Goal: Information Seeking & Learning: Learn about a topic

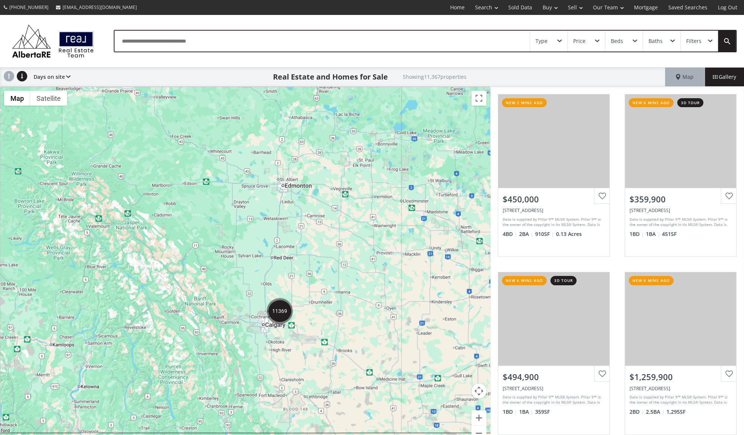
click at [542, 39] on div "Type" at bounding box center [542, 40] width 12 height 5
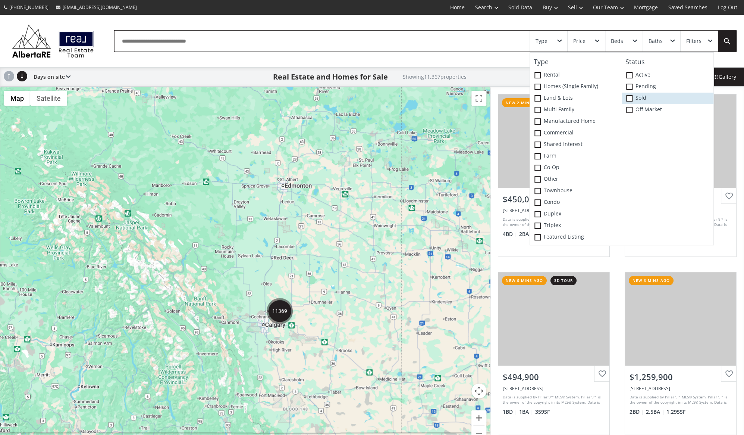
click at [628, 100] on span at bounding box center [629, 98] width 6 height 6
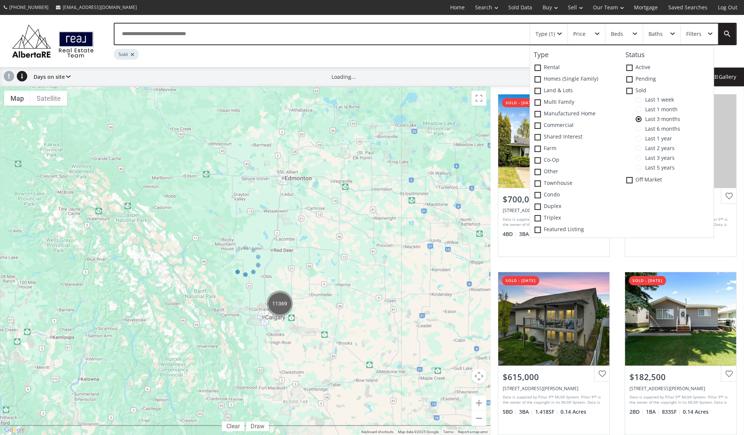
click at [638, 100] on span at bounding box center [639, 100] width 6 height 6
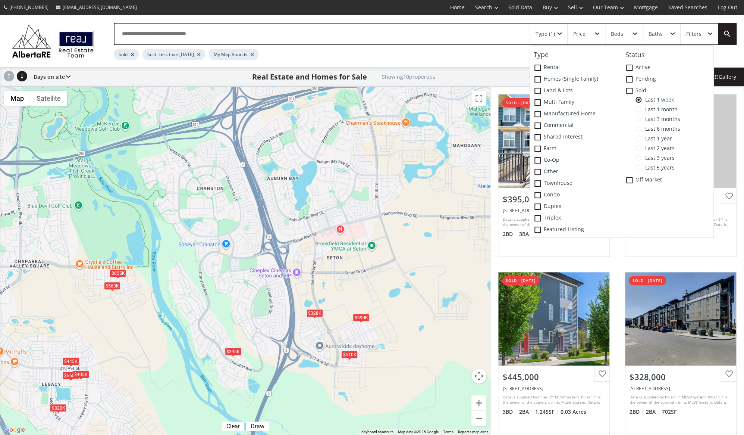
drag, startPoint x: 308, startPoint y: 251, endPoint x: 363, endPoint y: 400, distance: 159.1
click at [363, 400] on div "$395K $820K $445K $328K $563K $568K $655K $510K $690K $405K" at bounding box center [245, 260] width 490 height 347
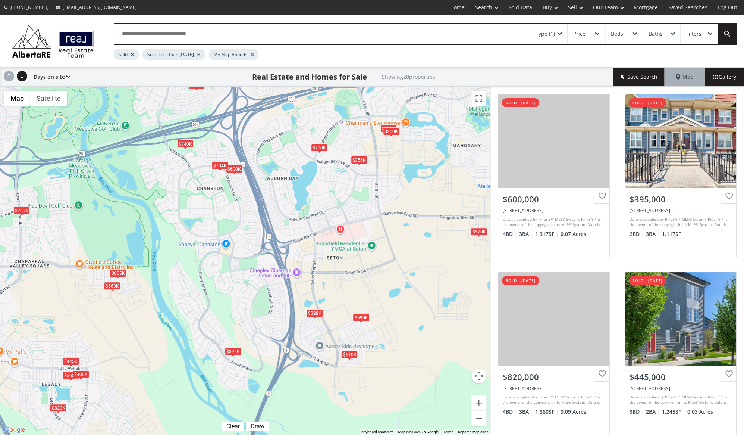
click at [113, 284] on div "$563K" at bounding box center [112, 285] width 16 height 8
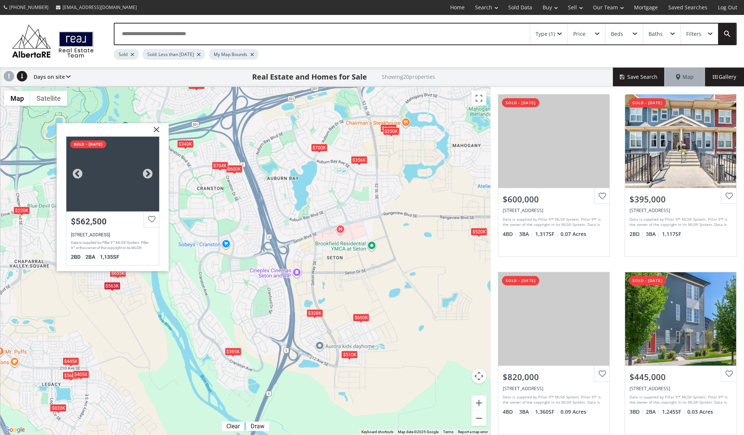
click at [127, 196] on div at bounding box center [112, 173] width 93 height 75
click at [157, 128] on img at bounding box center [153, 132] width 19 height 19
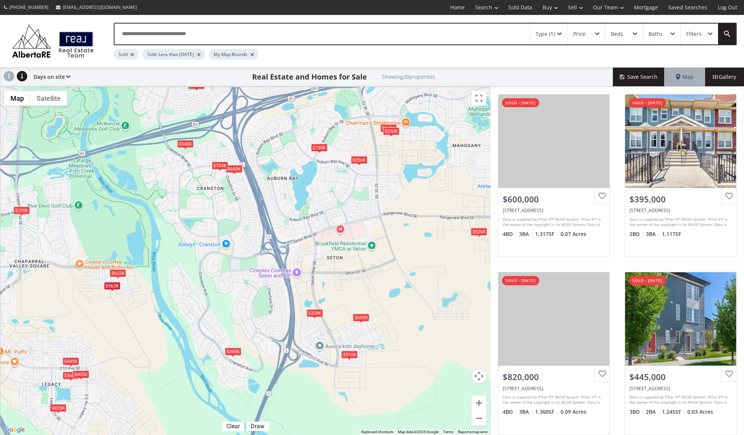
click at [181, 144] on div "$340K" at bounding box center [185, 143] width 16 height 8
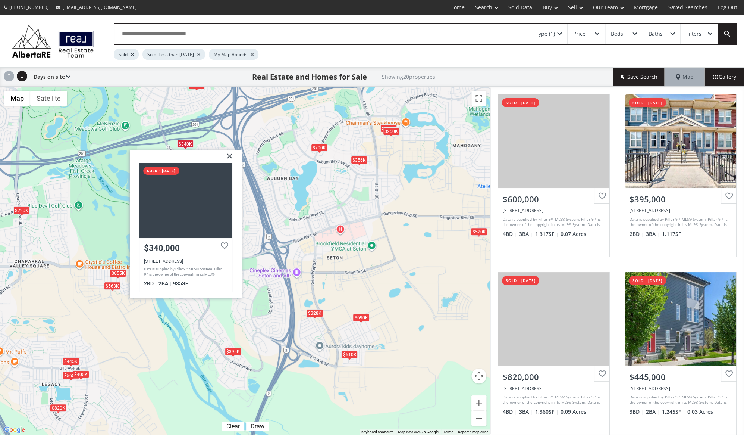
click at [229, 153] on img at bounding box center [226, 158] width 19 height 19
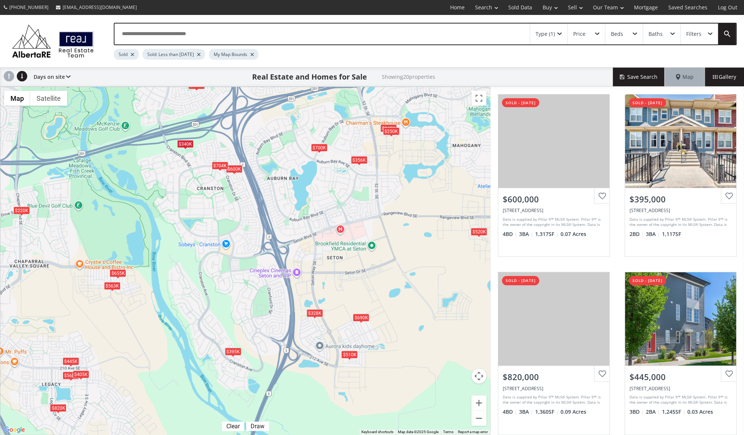
click at [356, 160] on div "$356K" at bounding box center [359, 160] width 16 height 8
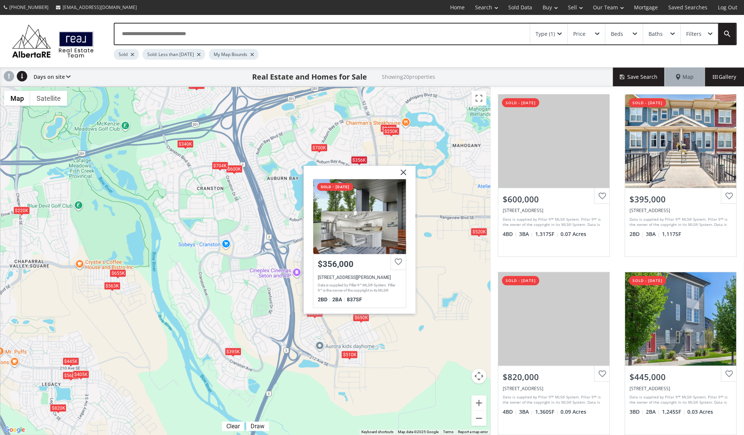
click at [401, 173] on img at bounding box center [400, 174] width 19 height 19
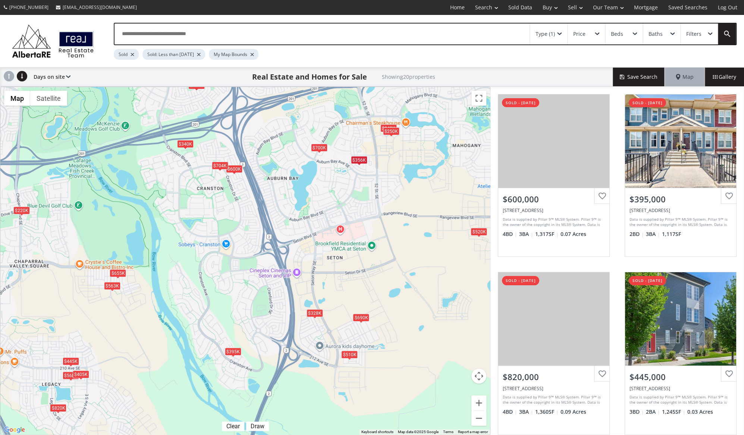
click at [394, 133] on div "$250K" at bounding box center [391, 131] width 16 height 8
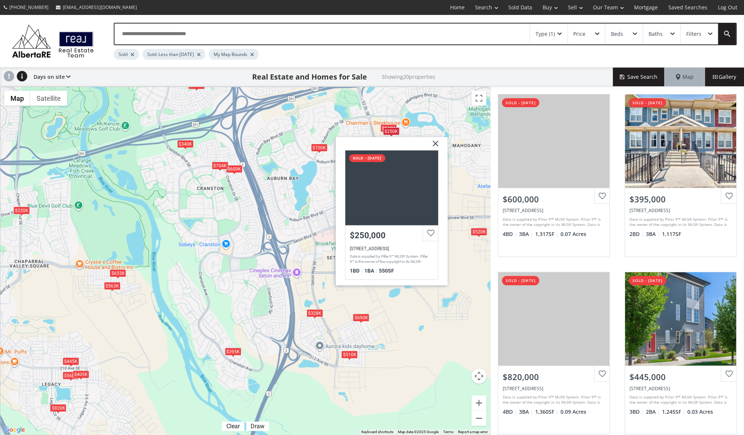
click at [383, 127] on div "$250K" at bounding box center [391, 131] width 16 height 8
click at [392, 126] on div "$240K" at bounding box center [388, 128] width 16 height 8
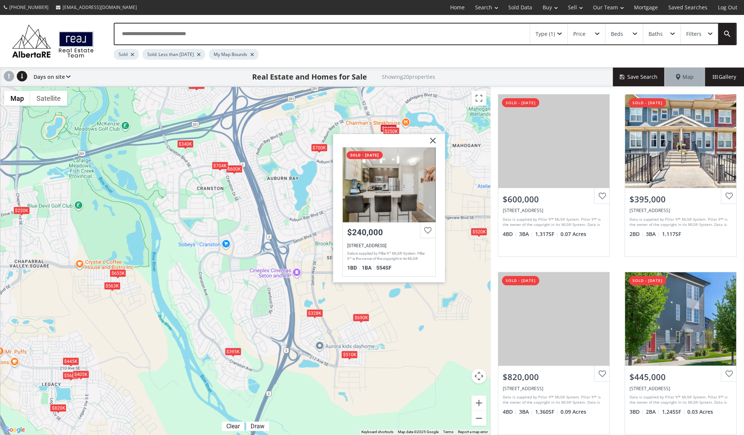
click at [435, 142] on img at bounding box center [429, 143] width 19 height 19
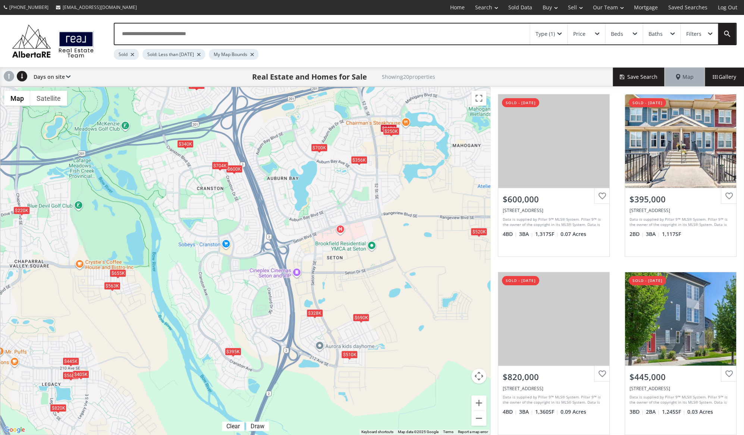
click at [314, 317] on span at bounding box center [314, 317] width 3 height 3
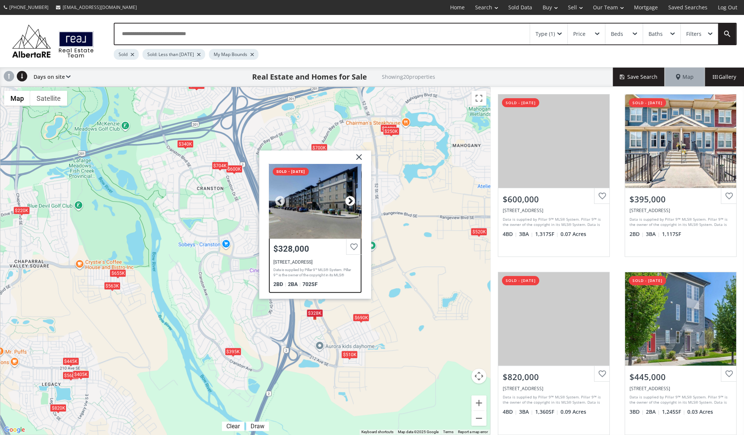
click at [349, 200] on div at bounding box center [349, 200] width 11 height 11
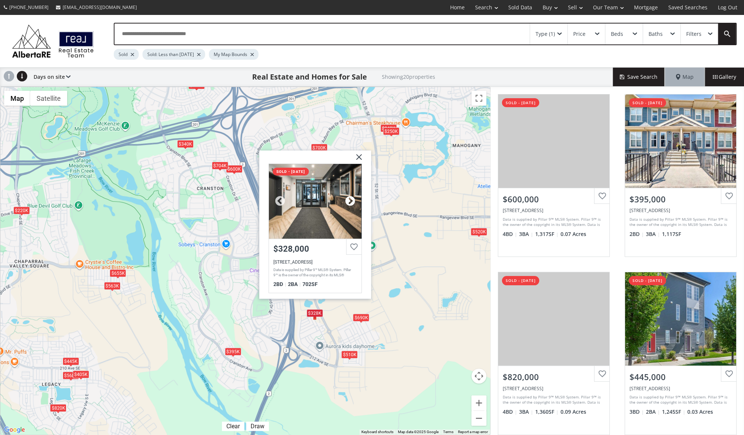
click at [349, 200] on div at bounding box center [349, 200] width 11 height 11
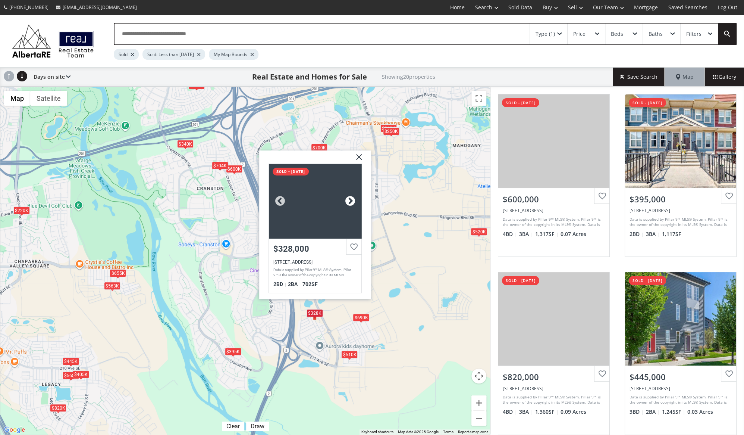
click at [349, 200] on div at bounding box center [349, 200] width 11 height 11
click at [358, 317] on div "$690K" at bounding box center [361, 317] width 16 height 8
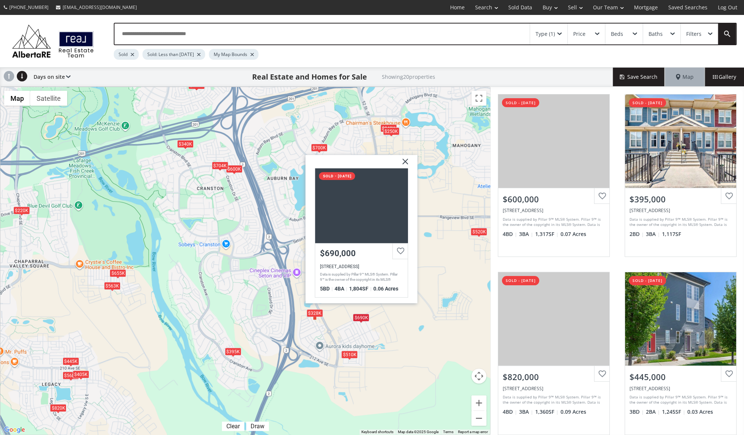
click at [352, 355] on div "$510K" at bounding box center [349, 354] width 16 height 8
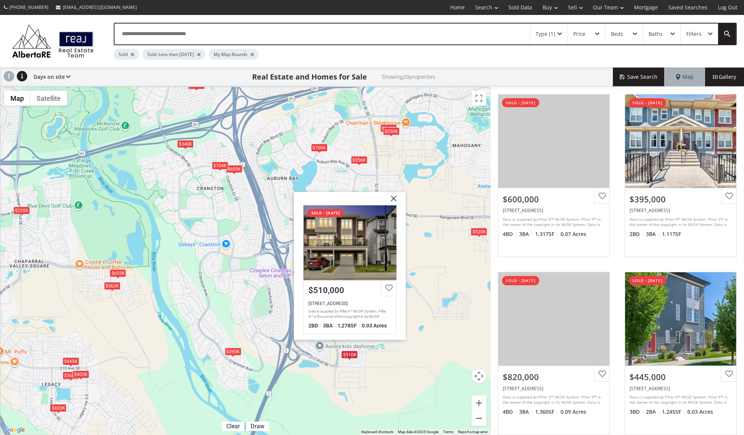
click at [556, 37] on div "Type (1)" at bounding box center [548, 33] width 37 height 21
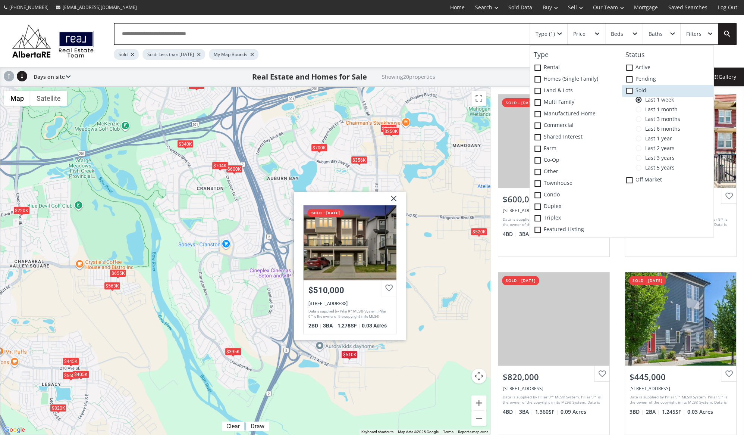
click at [0, 0] on icon at bounding box center [0, 0] width 0 height 0
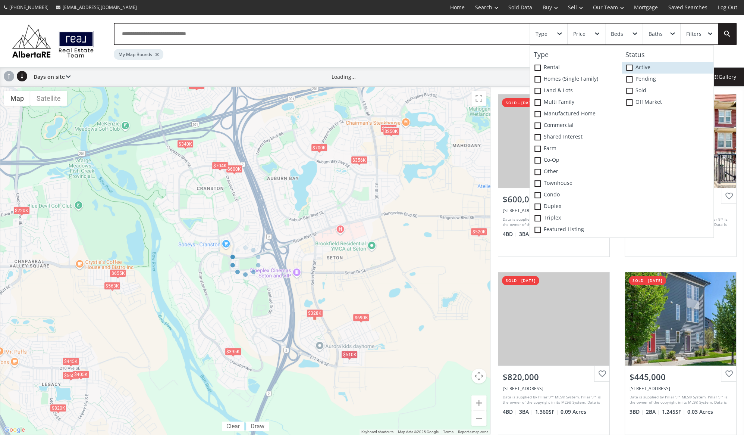
click at [630, 68] on span at bounding box center [629, 68] width 6 height 6
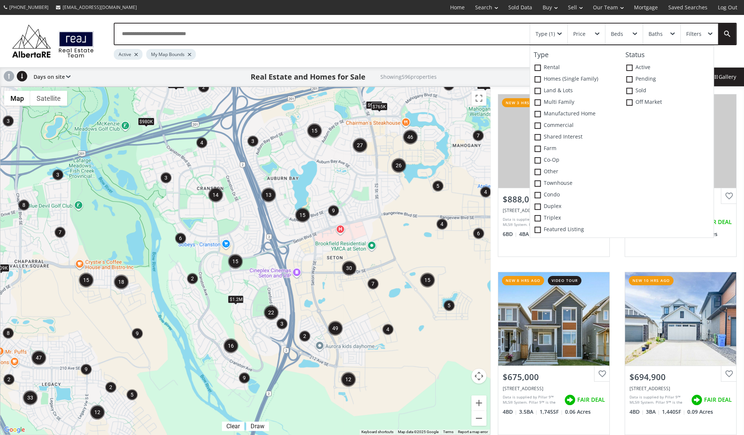
click at [691, 37] on div "Filters" at bounding box center [699, 33] width 37 height 21
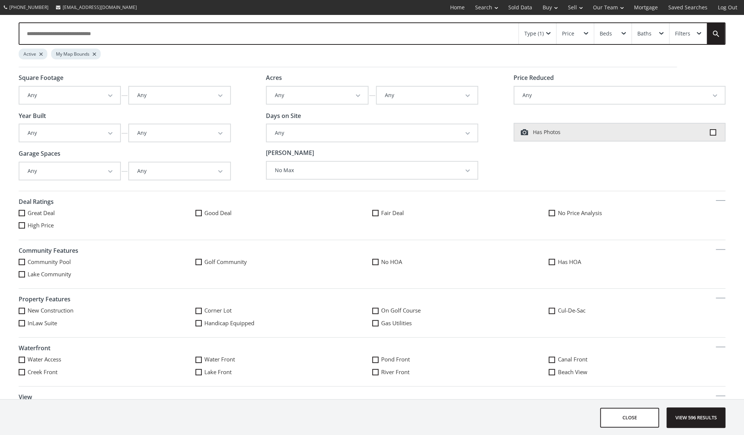
click at [548, 96] on button "Any" at bounding box center [619, 95] width 211 height 17
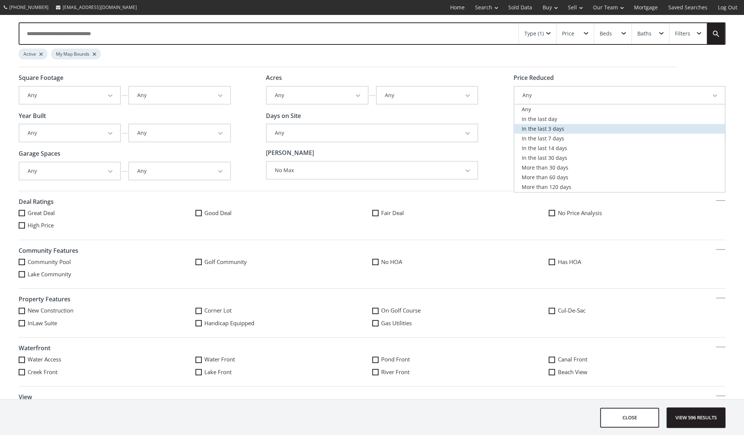
click at [549, 127] on span "In the last 3 days" at bounding box center [543, 128] width 43 height 7
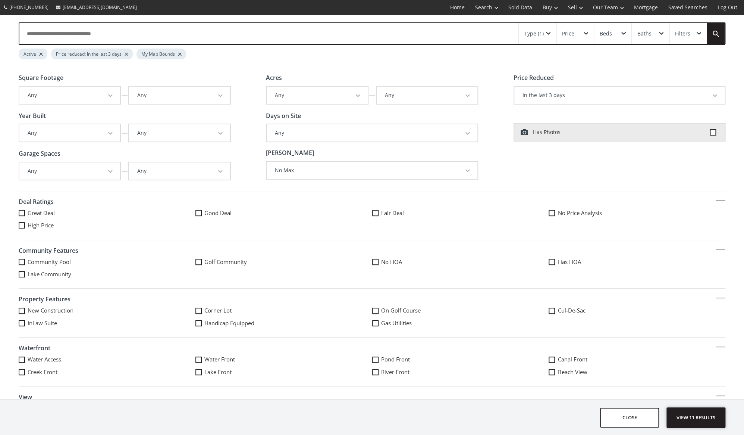
click at [709, 416] on span "View 11 results" at bounding box center [696, 417] width 54 height 20
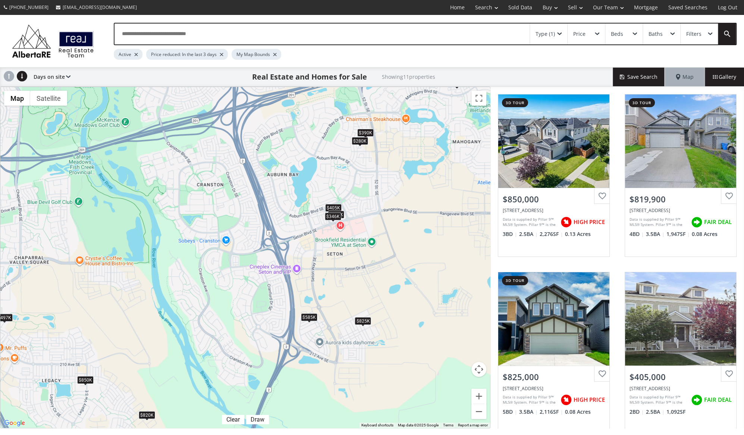
click at [304, 316] on div "$585K" at bounding box center [309, 317] width 16 height 8
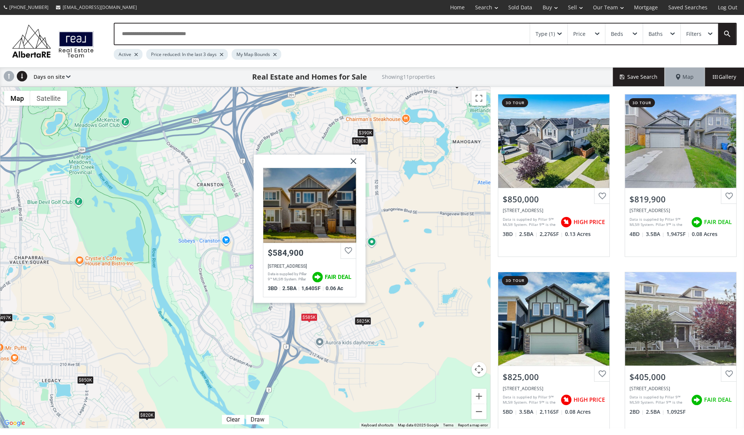
click at [362, 322] on div "$825K" at bounding box center [363, 321] width 16 height 8
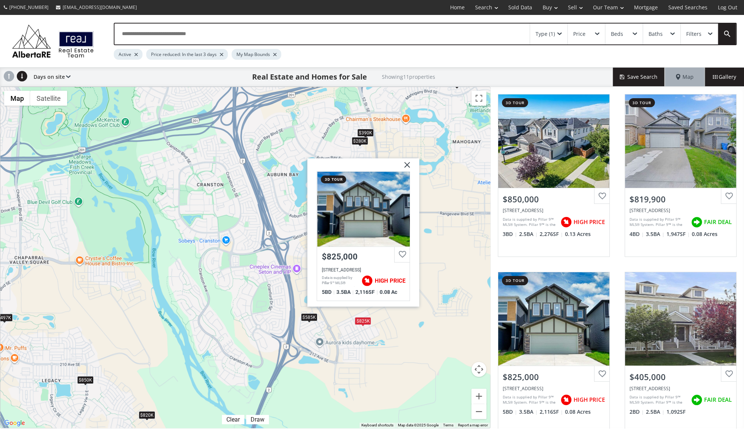
click at [405, 161] on img at bounding box center [404, 167] width 19 height 19
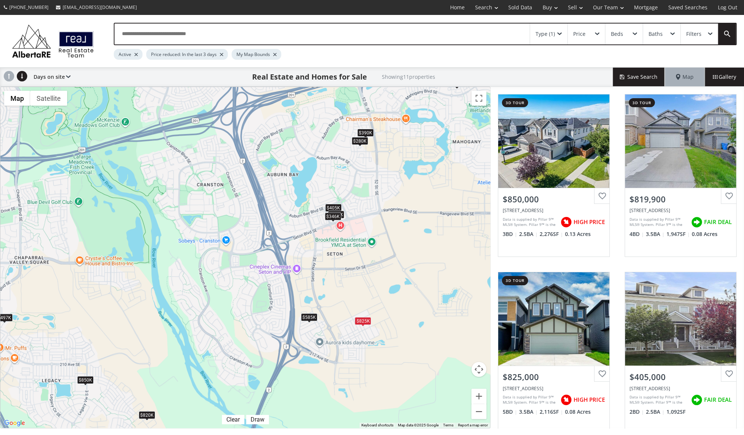
click at [307, 319] on div "$585K" at bounding box center [309, 317] width 16 height 8
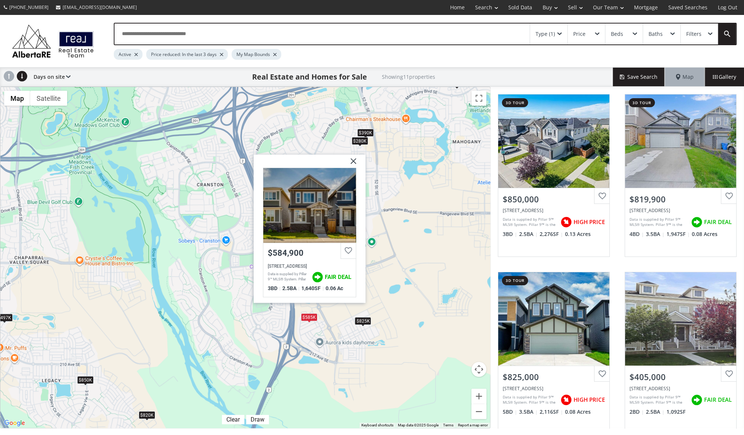
click at [307, 319] on div "$585K" at bounding box center [309, 317] width 16 height 8
click at [354, 162] on img at bounding box center [350, 163] width 19 height 19
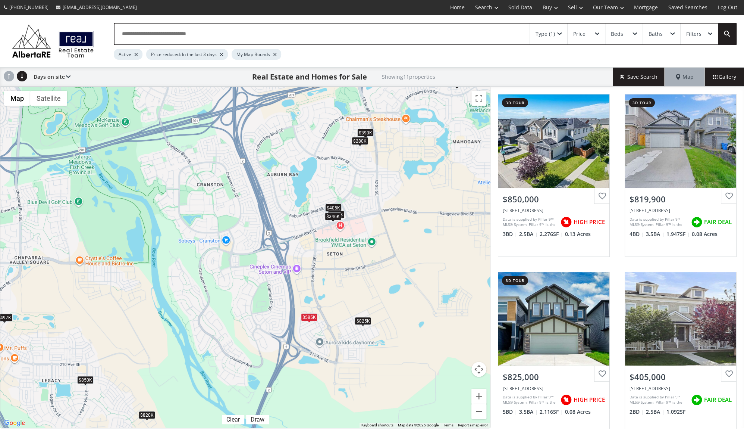
click at [704, 29] on div "Filters" at bounding box center [699, 33] width 37 height 21
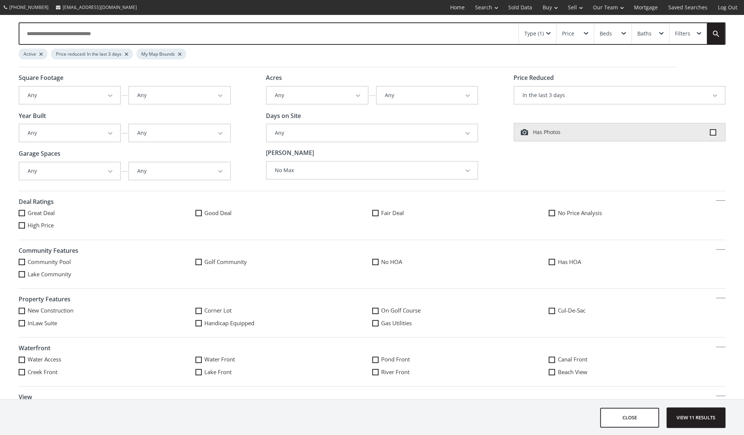
click at [534, 97] on button "In the last 3 days" at bounding box center [619, 95] width 211 height 17
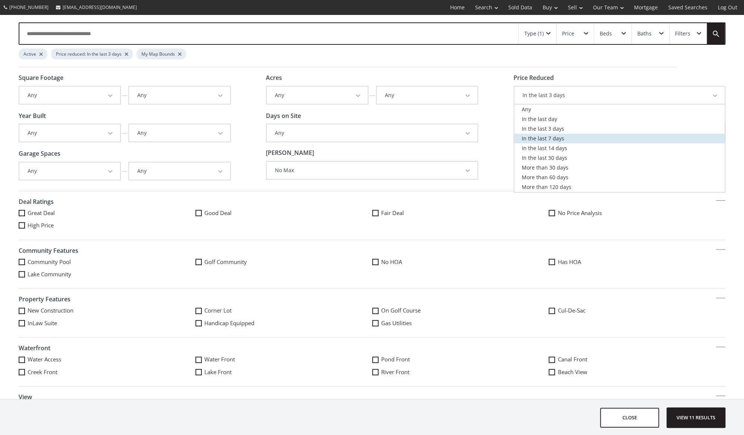
click at [534, 137] on span "In the last 7 days" at bounding box center [543, 138] width 43 height 7
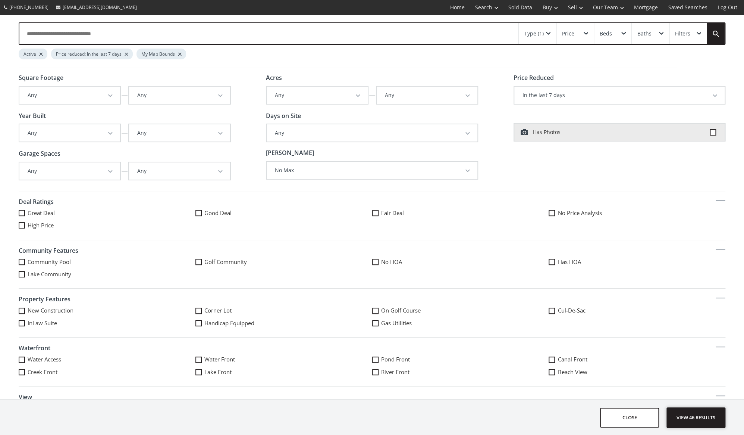
click at [701, 413] on span "View 46 results" at bounding box center [696, 417] width 54 height 20
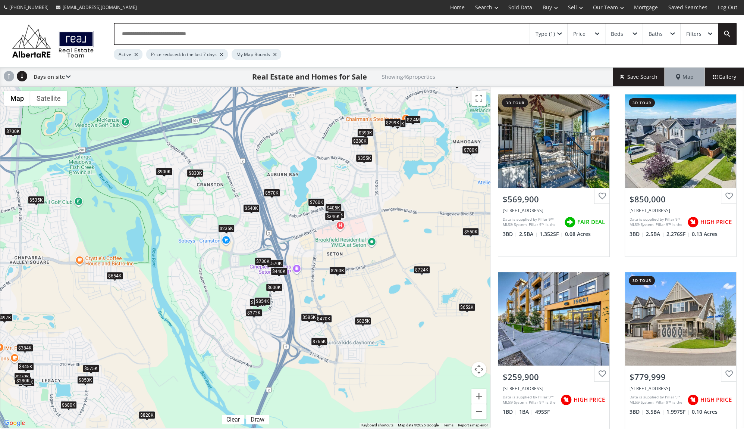
click at [251, 313] on div "$373K" at bounding box center [253, 312] width 16 height 8
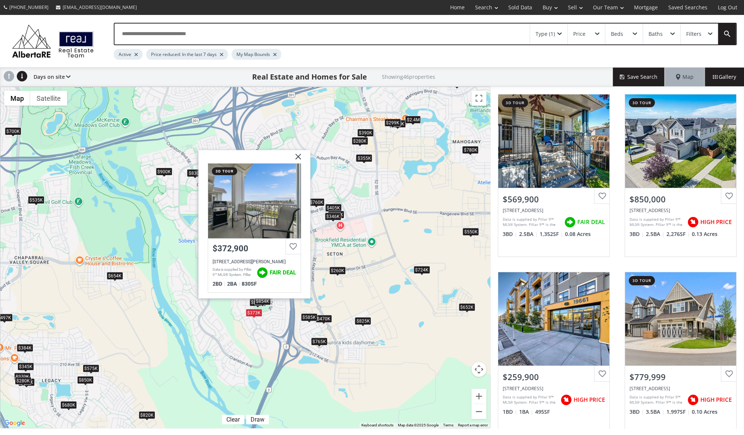
click at [258, 326] on div "$570K $850K $260K $780K $820K $849K $700K $900K $356K $680K $470K $600K $535K $…" at bounding box center [245, 257] width 490 height 341
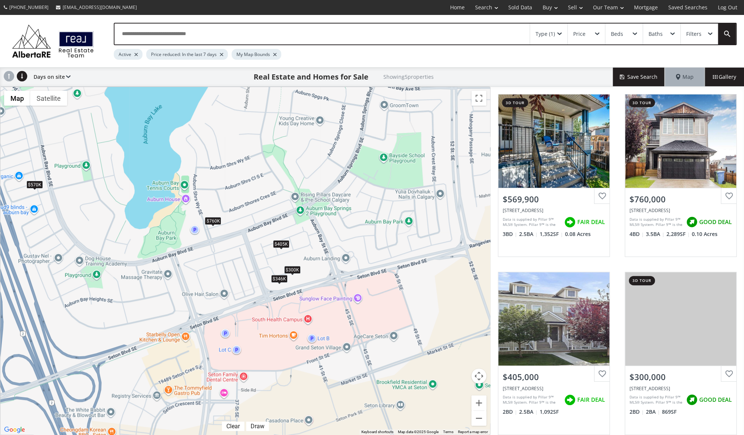
click at [216, 219] on div "$760K" at bounding box center [213, 221] width 16 height 8
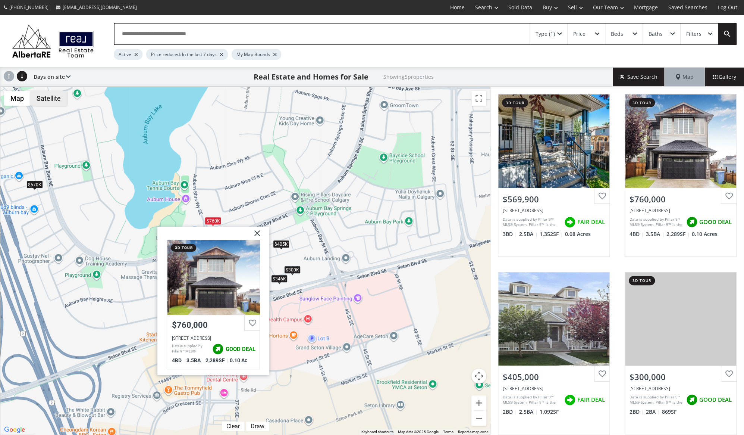
click at [36, 97] on button "Satellite" at bounding box center [48, 98] width 37 height 15
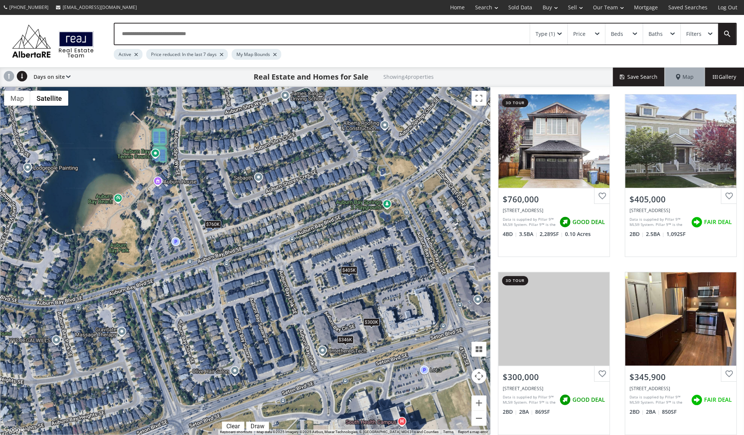
click at [209, 225] on div "$760K" at bounding box center [212, 224] width 16 height 8
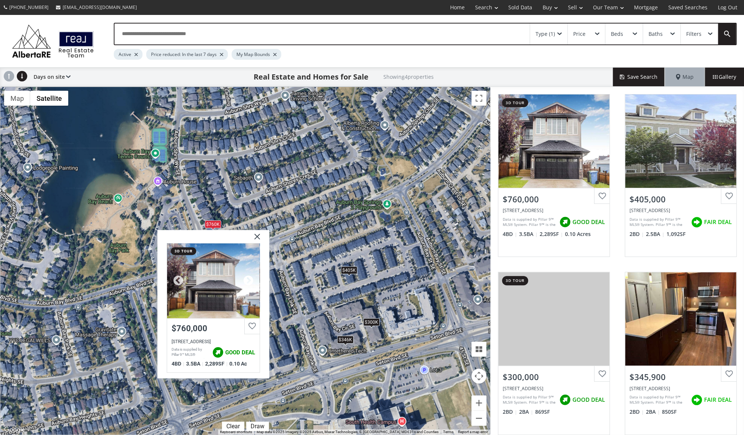
click at [249, 276] on div at bounding box center [247, 280] width 11 height 11
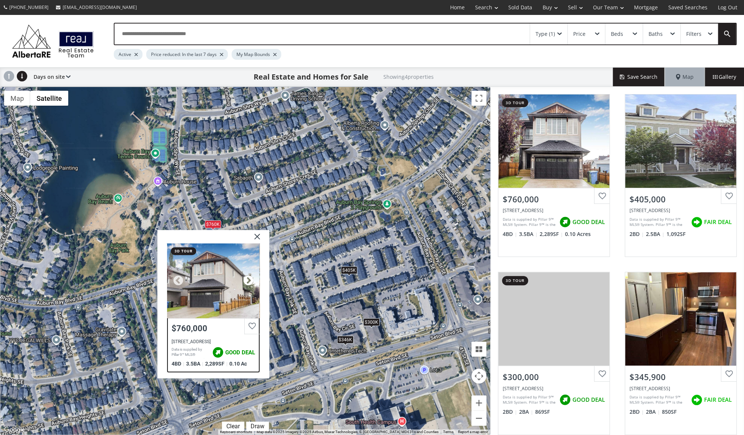
click at [249, 276] on div at bounding box center [247, 280] width 11 height 11
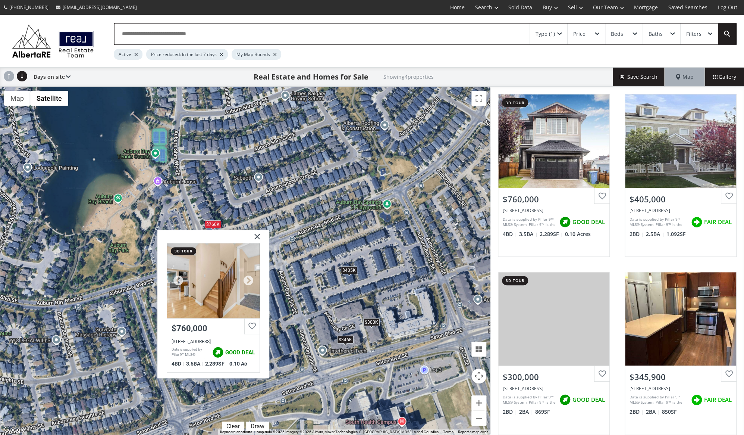
click at [222, 288] on div at bounding box center [213, 280] width 93 height 75
click at [257, 234] on img at bounding box center [254, 238] width 19 height 19
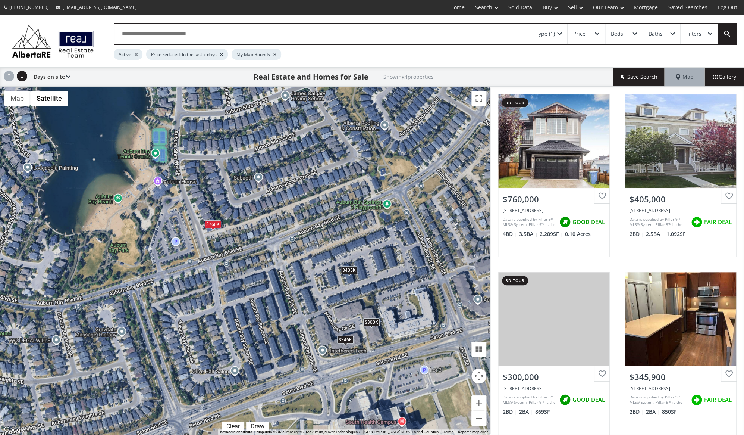
click at [351, 269] on div "$405K" at bounding box center [349, 270] width 16 height 8
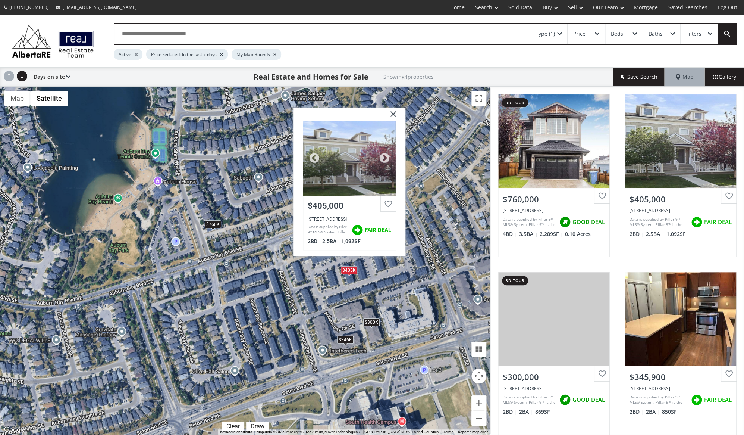
click at [327, 224] on div "Data is supplied by Pillar 9™ MLS® System. Pillar 9™ is the owner of the copyri…" at bounding box center [327, 230] width 40 height 16
click at [395, 112] on img at bounding box center [390, 116] width 19 height 19
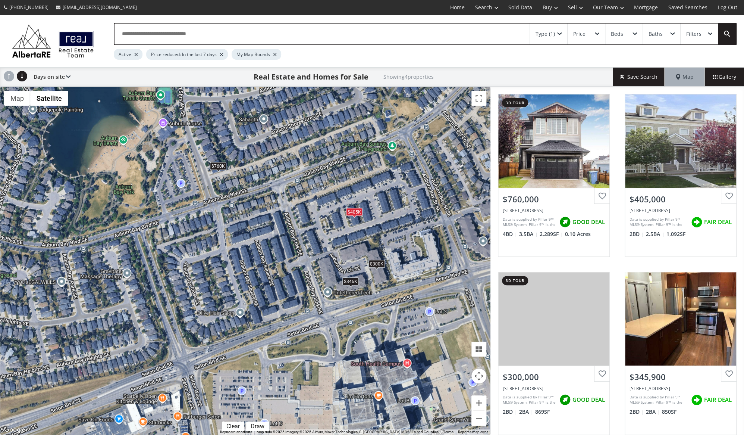
drag, startPoint x: 383, startPoint y: 305, endPoint x: 388, endPoint y: 245, distance: 59.9
click at [388, 245] on div "$760K $405K $300K $346K" at bounding box center [245, 260] width 490 height 347
click at [354, 281] on div "$346K" at bounding box center [350, 280] width 16 height 8
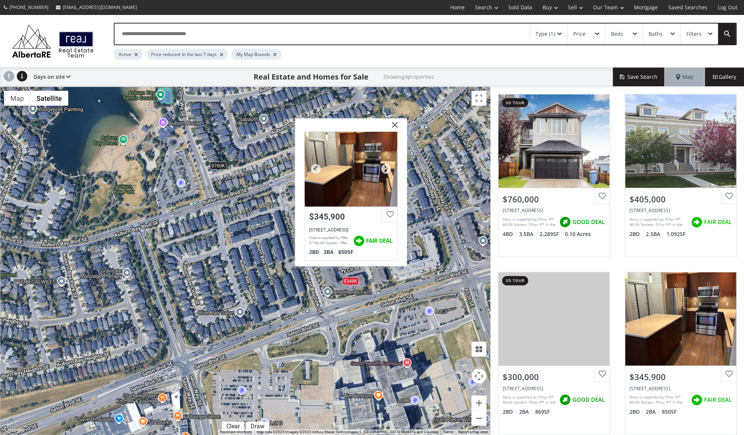
click at [326, 228] on div "16 Auburn Bay Link SE #305, Calgary, AB T3M 1Z6" at bounding box center [351, 229] width 84 height 5
click at [395, 121] on img at bounding box center [392, 127] width 19 height 19
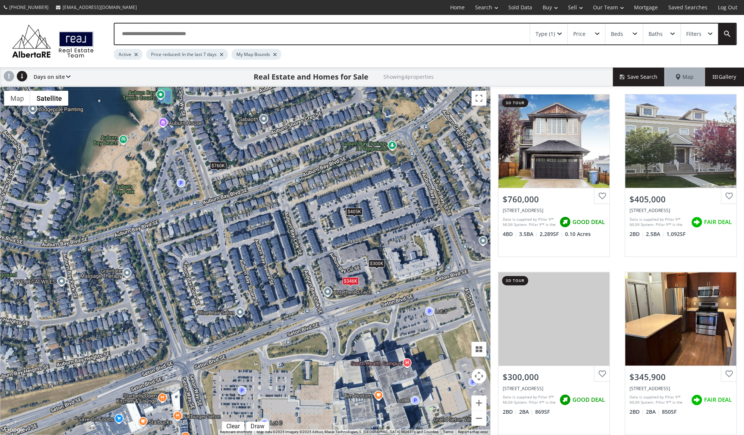
click at [372, 261] on div "$300K" at bounding box center [376, 263] width 16 height 8
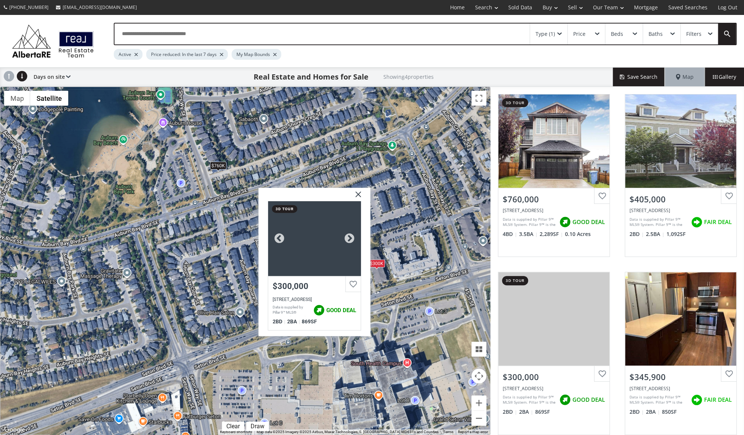
click at [312, 289] on div "$300,000" at bounding box center [314, 285] width 84 height 9
click at [358, 194] on img at bounding box center [355, 197] width 19 height 19
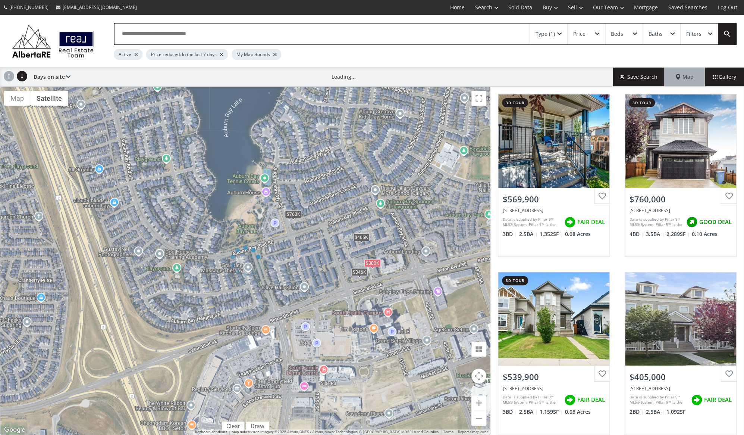
drag, startPoint x: 373, startPoint y: 320, endPoint x: 327, endPoint y: 269, distance: 68.6
click at [327, 269] on div "← Move left → Move right ↑ Move up ↓ Move down + Zoom in - Zoom out Home Jump l…" at bounding box center [245, 261] width 490 height 348
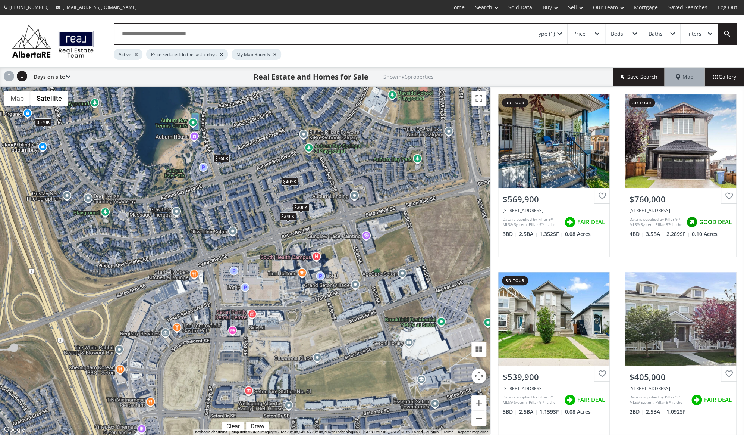
drag, startPoint x: 341, startPoint y: 282, endPoint x: 266, endPoint y: 223, distance: 96.1
click at [266, 223] on div "$570K $760K $540K $405K $300K $346K" at bounding box center [245, 260] width 490 height 347
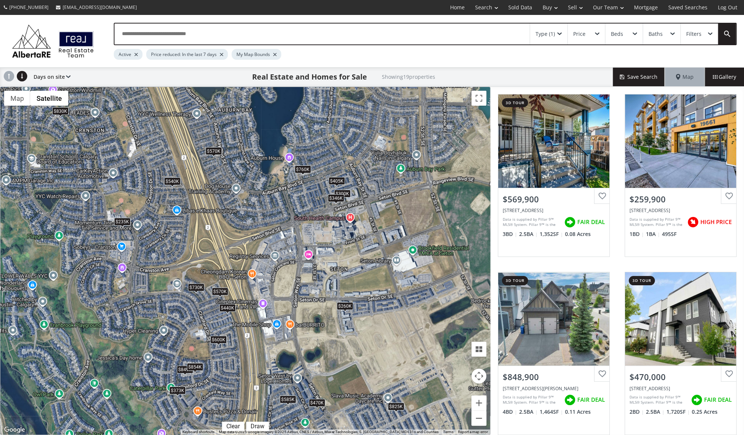
click at [348, 306] on div "$260K" at bounding box center [344, 306] width 16 height 8
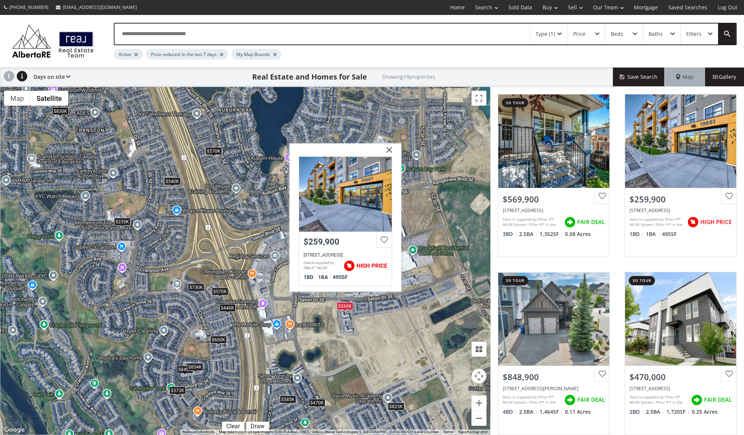
click at [347, 306] on div "$260K" at bounding box center [344, 306] width 16 height 8
click at [389, 150] on img at bounding box center [386, 152] width 19 height 19
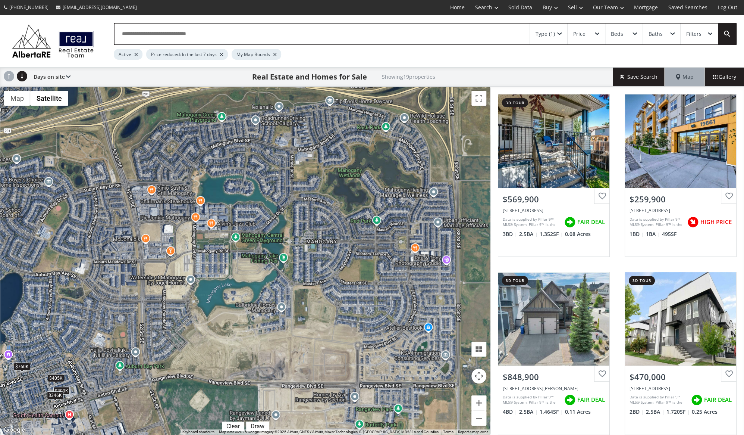
drag, startPoint x: 426, startPoint y: 209, endPoint x: 145, endPoint y: 407, distance: 343.7
click at [145, 407] on div "$570K $260K $849K $470K $600K $854K $760K $825K $570K $540K $405K $585K $440K $…" at bounding box center [245, 260] width 490 height 347
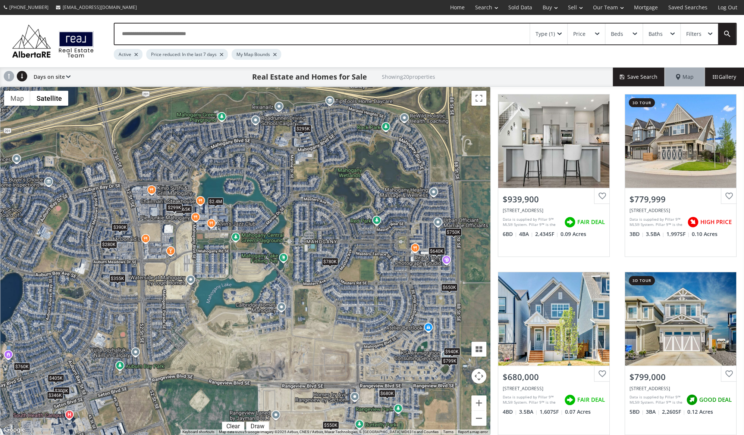
click at [217, 200] on div "$2.4M" at bounding box center [215, 201] width 16 height 8
click at [216, 203] on div "$2.4M" at bounding box center [215, 201] width 16 height 8
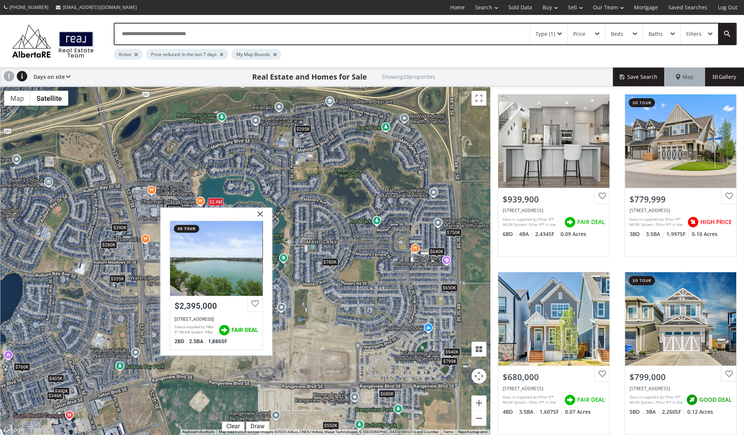
click at [261, 213] on img at bounding box center [257, 216] width 19 height 19
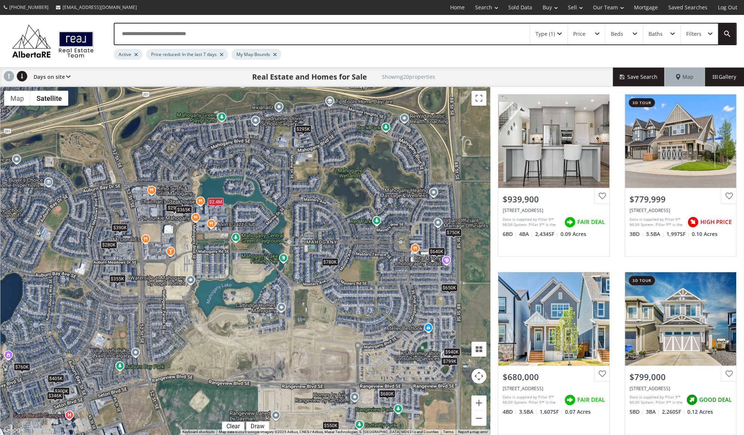
click at [184, 211] on div "$365K" at bounding box center [184, 210] width 16 height 8
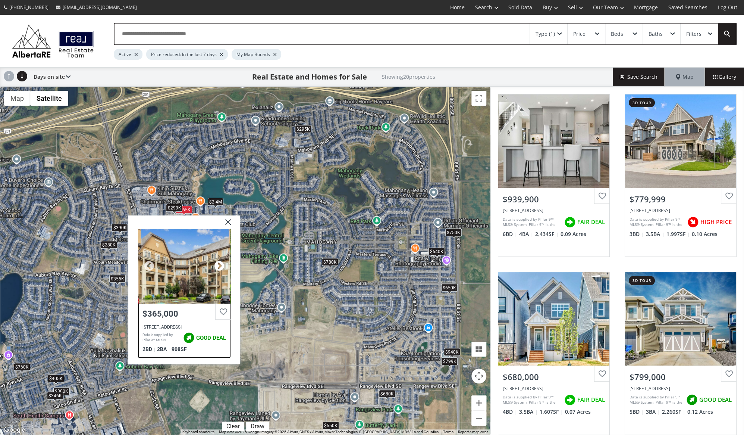
click at [220, 265] on div at bounding box center [219, 265] width 11 height 11
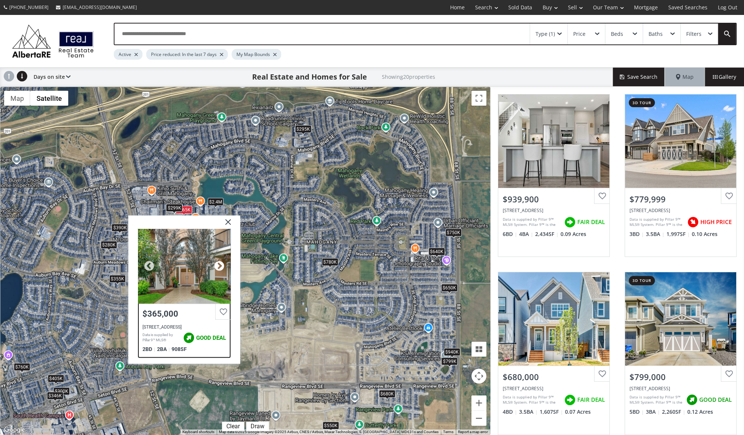
click at [220, 265] on div at bounding box center [219, 265] width 11 height 11
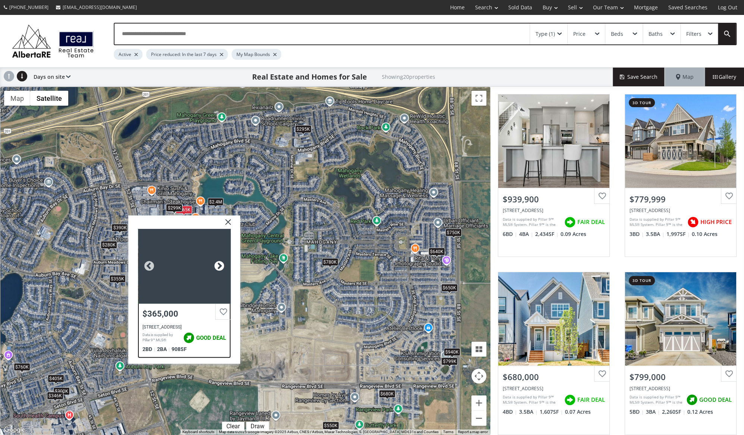
click at [220, 265] on div at bounding box center [219, 265] width 11 height 11
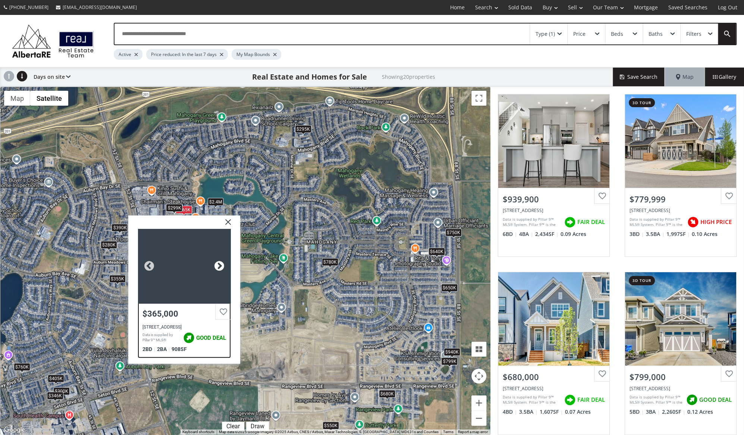
click at [220, 265] on div at bounding box center [219, 265] width 11 height 11
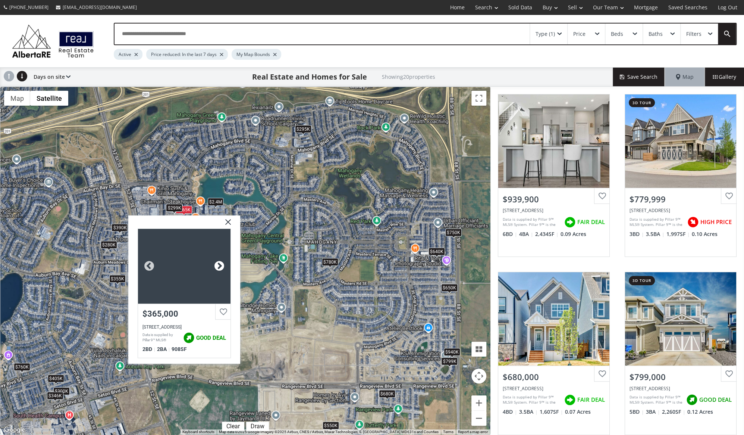
click at [220, 265] on div at bounding box center [219, 265] width 11 height 11
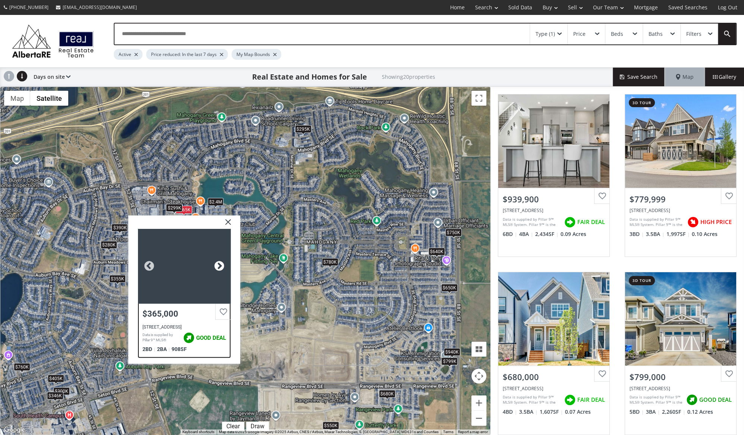
click at [220, 265] on div at bounding box center [219, 265] width 11 height 11
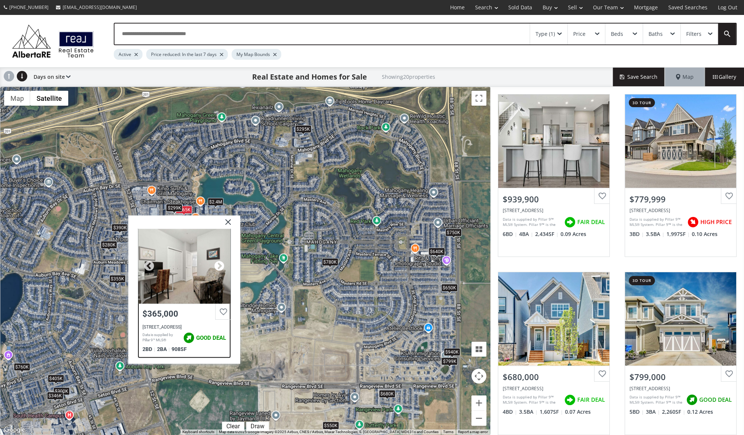
click at [220, 265] on div at bounding box center [219, 265] width 11 height 11
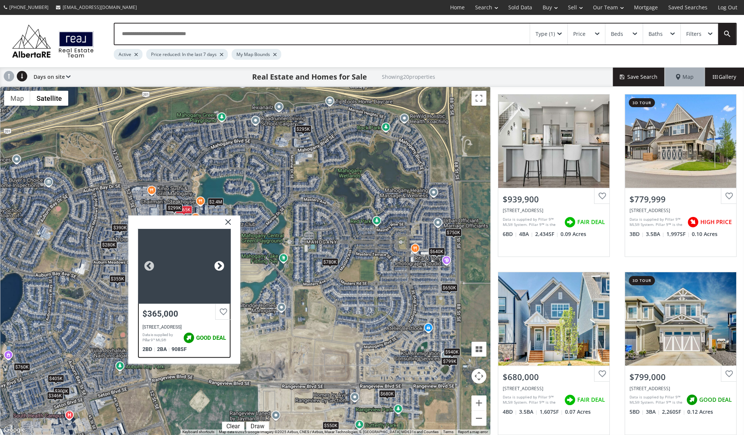
click at [220, 265] on div at bounding box center [219, 265] width 11 height 11
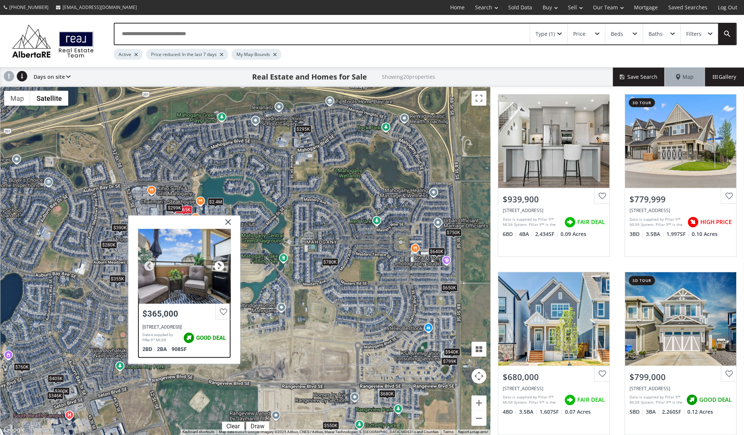
click at [220, 265] on div at bounding box center [219, 265] width 11 height 11
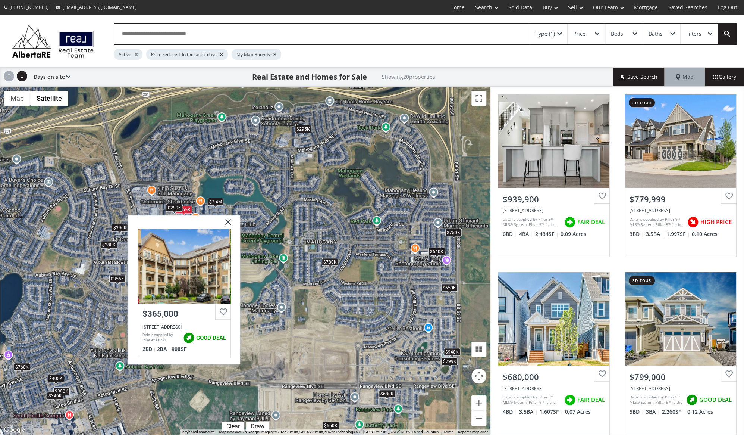
click at [229, 225] on img at bounding box center [225, 224] width 19 height 19
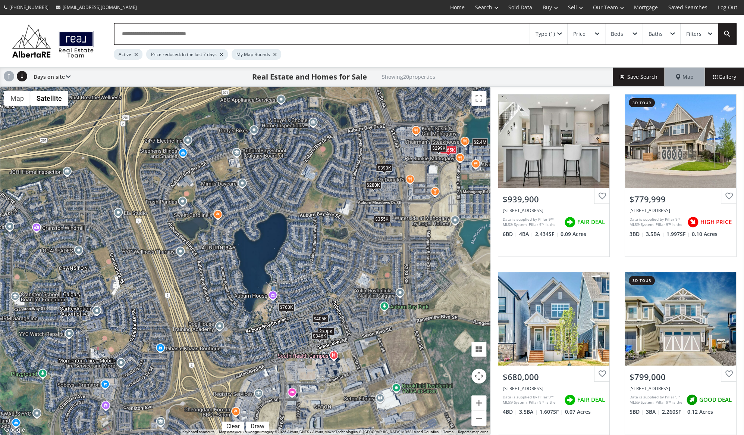
drag, startPoint x: 195, startPoint y: 284, endPoint x: 462, endPoint y: 224, distance: 273.4
click at [462, 224] on div "$940K $780K $680K $799K $355K $760K $245K $365K $405K $750K $650K $300K $390K $…" at bounding box center [245, 260] width 490 height 347
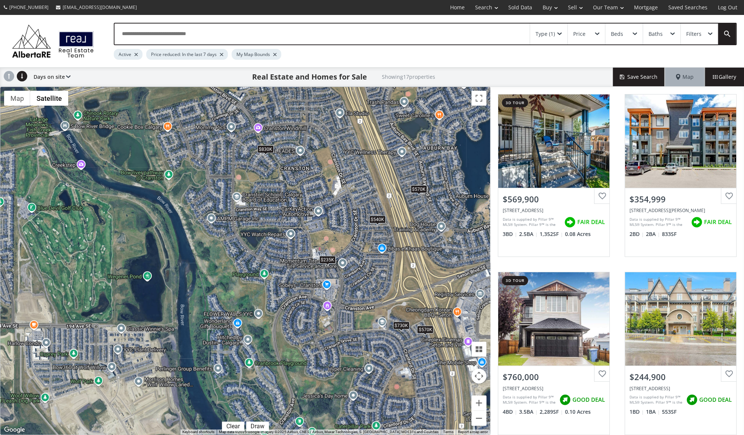
drag, startPoint x: 122, startPoint y: 327, endPoint x: 344, endPoint y: 227, distance: 243.6
click at [344, 227] on div "$570K $355K $760K $245K $365K $570K $540K $405K $300K $390K $346K $830K $235K $…" at bounding box center [245, 260] width 490 height 347
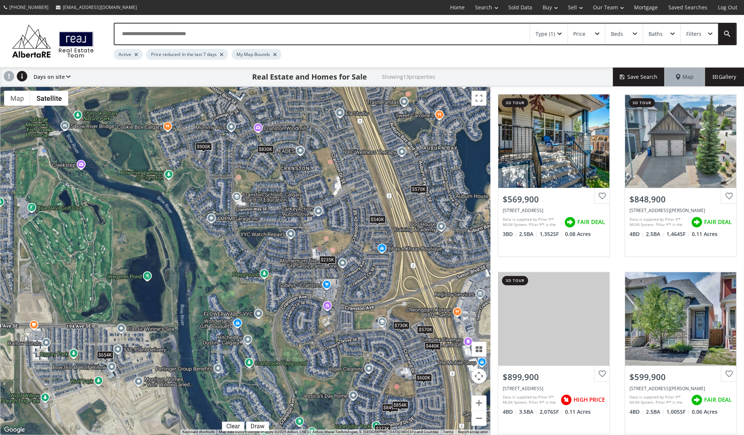
click at [329, 260] on div "$235K" at bounding box center [327, 260] width 16 height 8
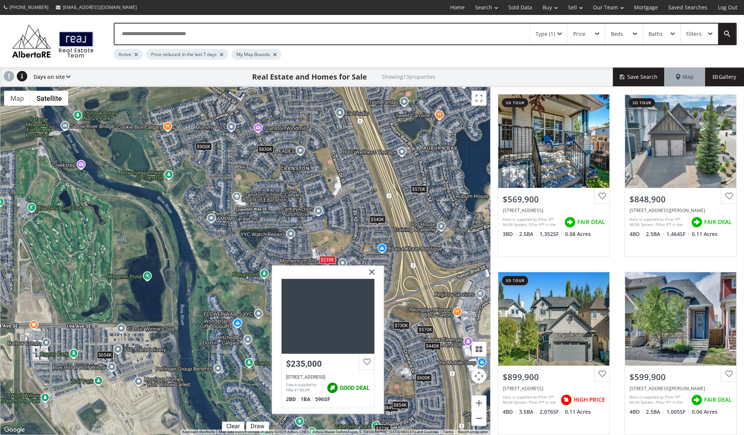
click at [370, 272] on img at bounding box center [369, 274] width 19 height 19
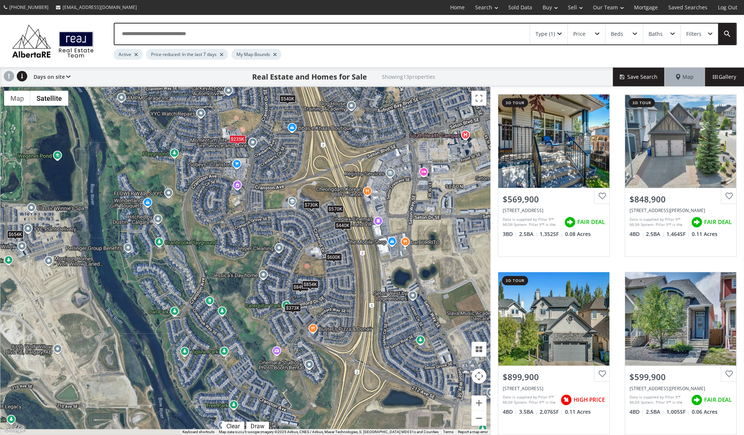
drag, startPoint x: 306, startPoint y: 311, endPoint x: 216, endPoint y: 189, distance: 151.2
click at [216, 189] on div "$570K $849K $900K $600K $854K $570K $540K $440K $830K $654K $235K $373K $730K" at bounding box center [245, 260] width 490 height 347
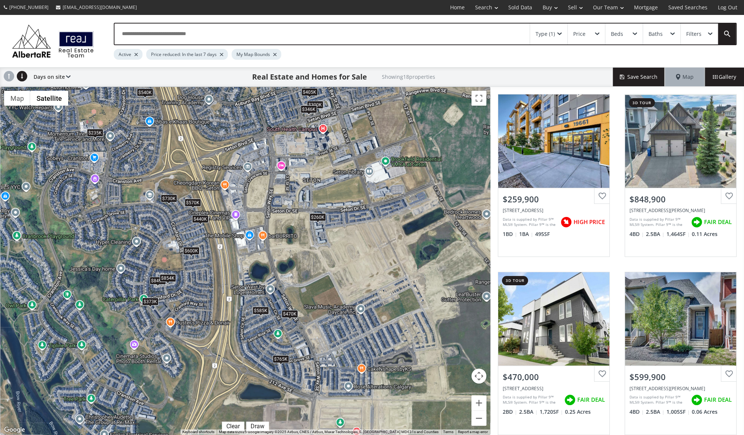
drag, startPoint x: 396, startPoint y: 288, endPoint x: 251, endPoint y: 277, distance: 146.3
click at [254, 280] on div "$260K $849K $470K $600K $854K $760K $570K $540K $405K $585K $440K $300K $346K $…" at bounding box center [245, 260] width 490 height 347
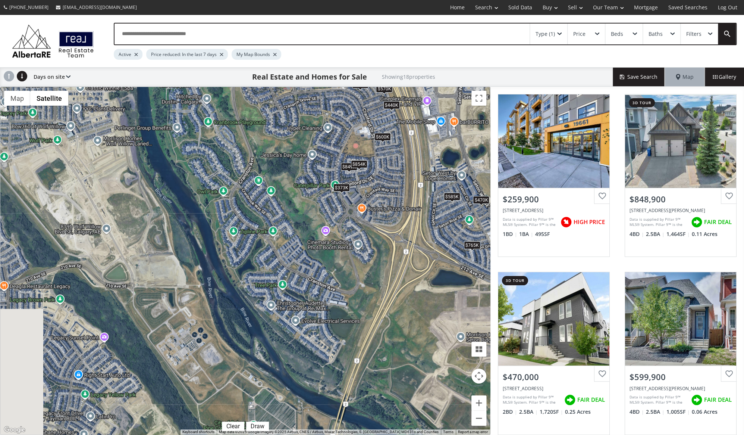
drag, startPoint x: 147, startPoint y: 326, endPoint x: 328, endPoint y: 221, distance: 208.9
click at [328, 221] on div "$260K $849K $470K $600K $854K $825K $570K $540K $405K $585K $440K $300K $346K $…" at bounding box center [245, 260] width 490 height 347
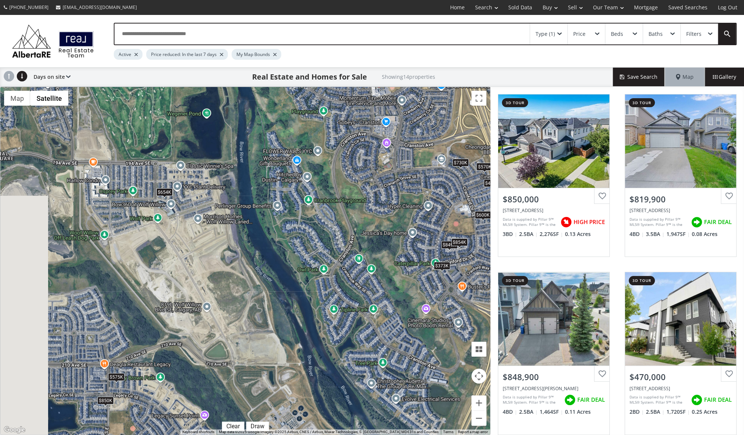
drag, startPoint x: 286, startPoint y: 198, endPoint x: 386, endPoint y: 278, distance: 128.3
click at [386, 278] on div "$850K $820K $849K $470K $600K $854K $575K $570K $585K $440K $765K $654K $373K $…" at bounding box center [245, 260] width 490 height 347
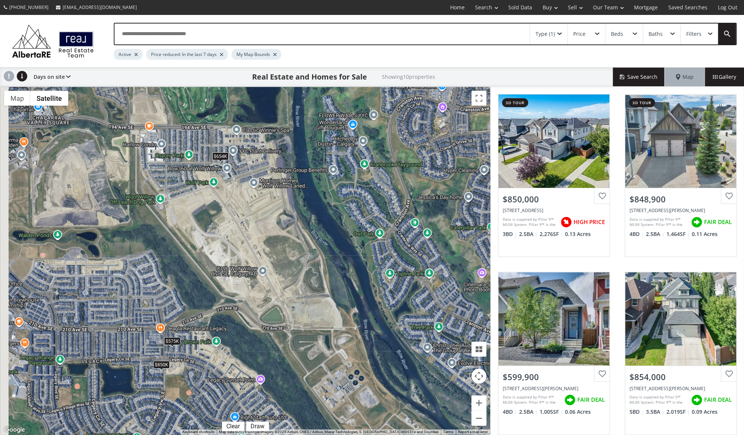
drag, startPoint x: 160, startPoint y: 249, endPoint x: 217, endPoint y: 213, distance: 67.6
click at [217, 213] on div "$850K $849K $600K $854K $575K $570K $654K $235K $373K $730K" at bounding box center [245, 260] width 490 height 347
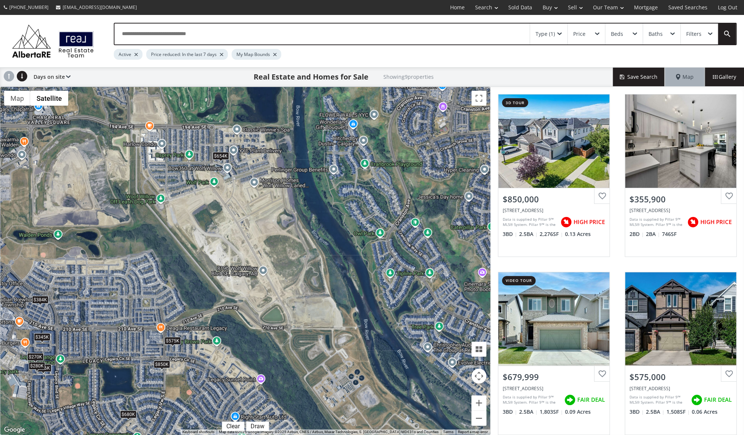
click at [219, 157] on div "$654K" at bounding box center [220, 155] width 16 height 8
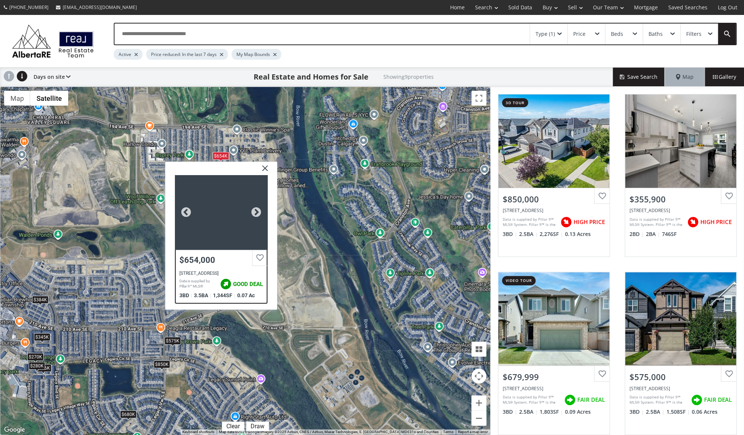
click at [217, 219] on div at bounding box center [221, 212] width 93 height 75
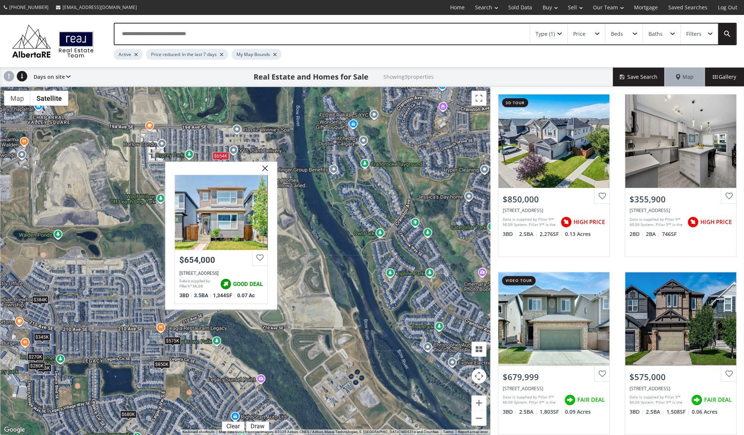
click at [265, 169] on img at bounding box center [262, 170] width 19 height 19
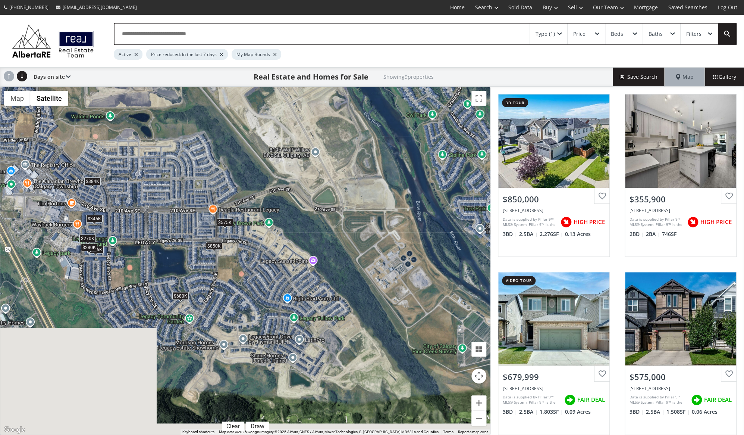
drag, startPoint x: 238, startPoint y: 290, endPoint x: 297, endPoint y: 171, distance: 132.4
click at [297, 171] on div "$850K $356K $680K $575K $345K $270K $280K $654K $384K" at bounding box center [245, 260] width 490 height 347
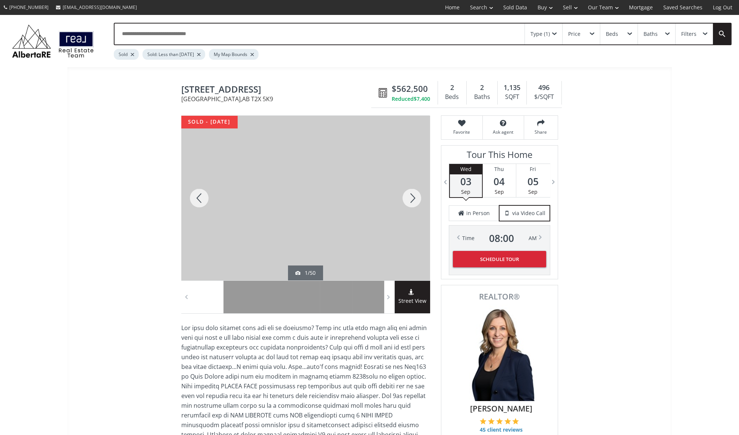
click at [413, 194] on div at bounding box center [412, 198] width 36 height 164
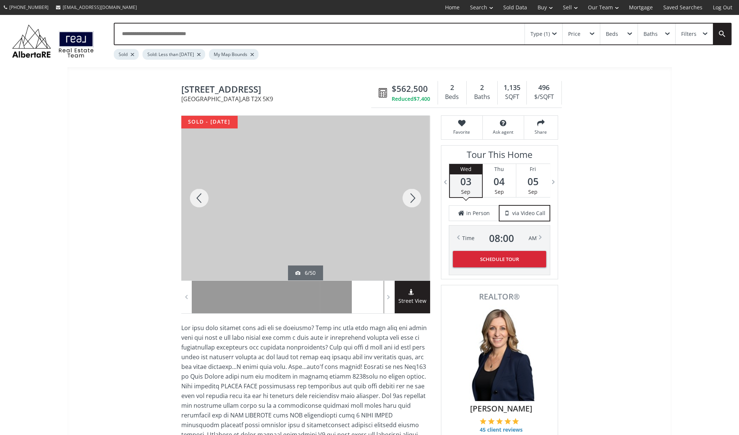
click at [413, 194] on div at bounding box center [412, 198] width 36 height 164
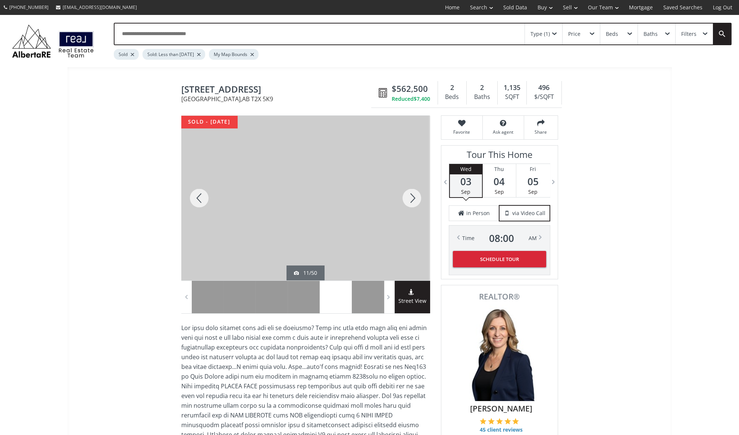
click at [413, 194] on div at bounding box center [412, 198] width 36 height 164
click at [409, 192] on div at bounding box center [412, 198] width 36 height 164
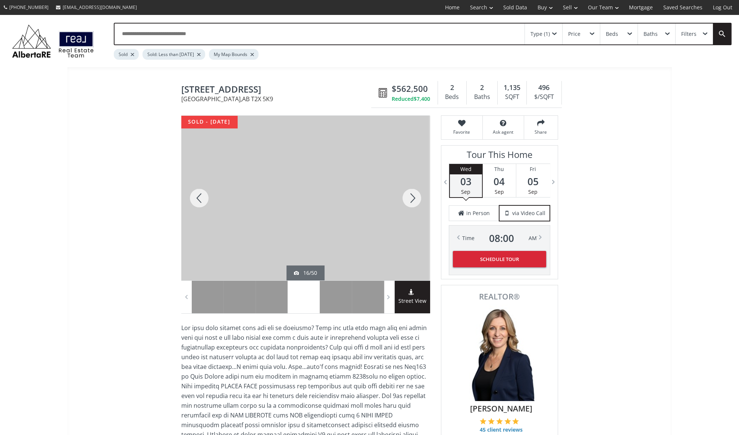
click at [409, 192] on div at bounding box center [412, 198] width 36 height 164
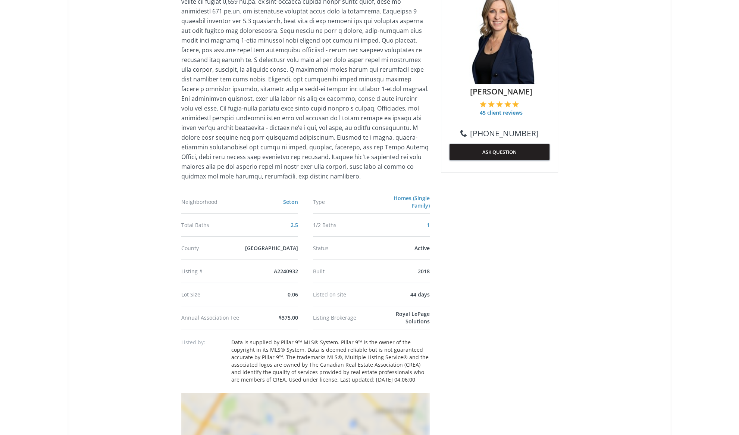
scroll to position [339, 0]
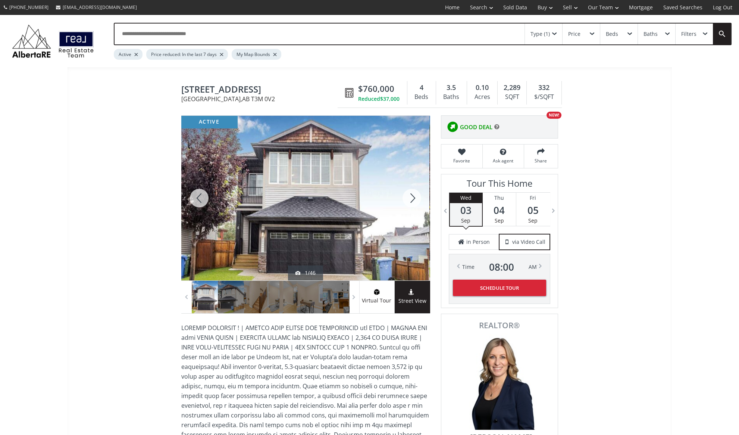
click at [409, 200] on div at bounding box center [412, 198] width 36 height 164
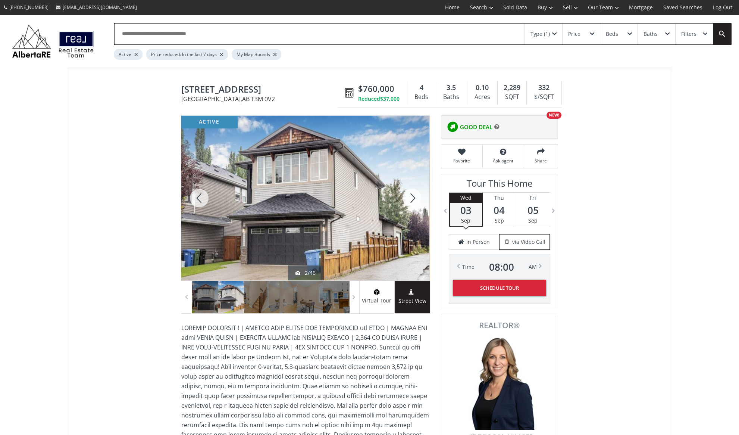
click at [409, 200] on div at bounding box center [412, 198] width 36 height 164
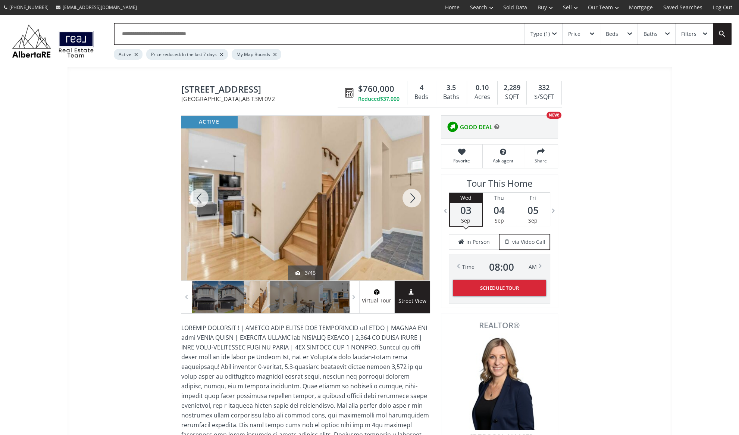
click at [409, 200] on div at bounding box center [412, 198] width 36 height 164
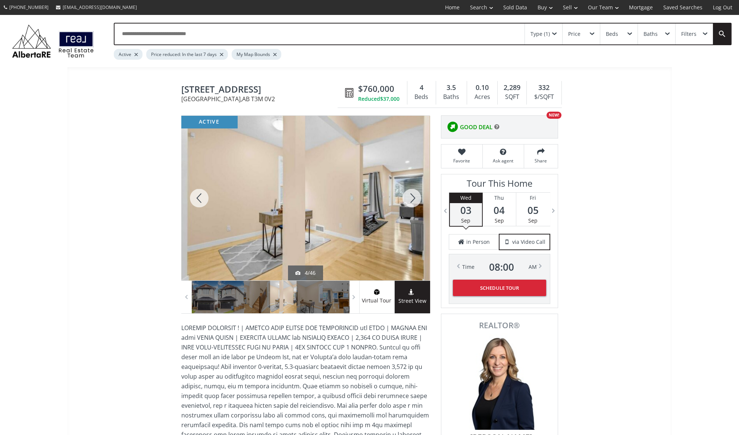
click at [409, 200] on div at bounding box center [412, 198] width 36 height 164
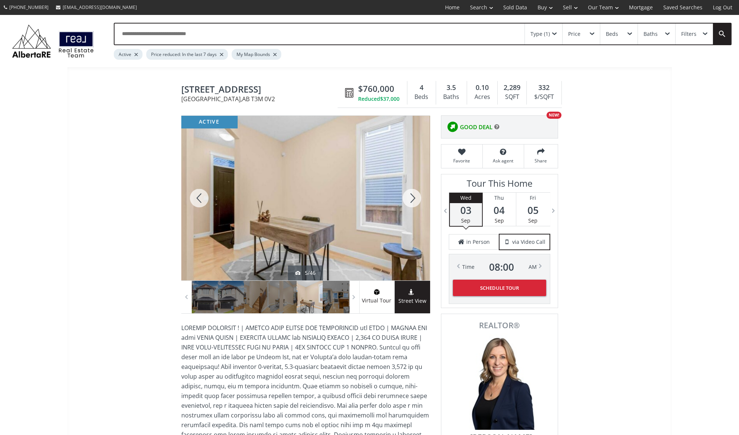
click at [409, 200] on div at bounding box center [412, 198] width 36 height 164
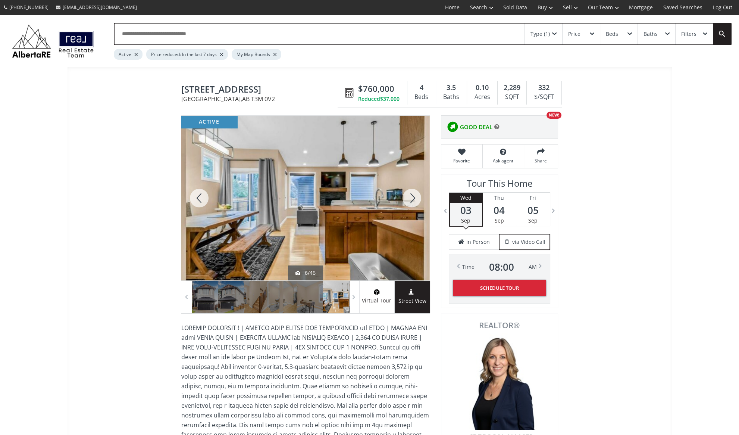
click at [414, 198] on div at bounding box center [412, 198] width 36 height 164
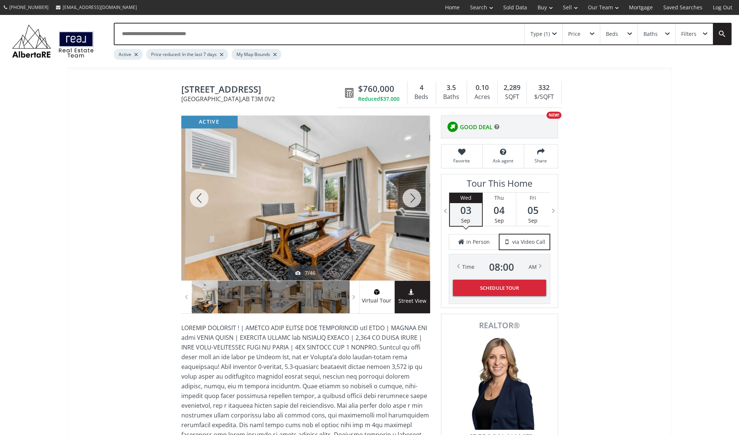
click at [414, 198] on div at bounding box center [412, 198] width 36 height 164
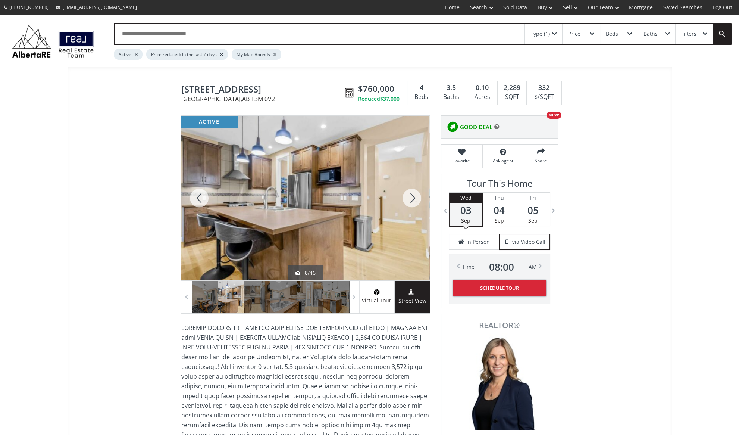
click at [414, 198] on div at bounding box center [412, 198] width 36 height 164
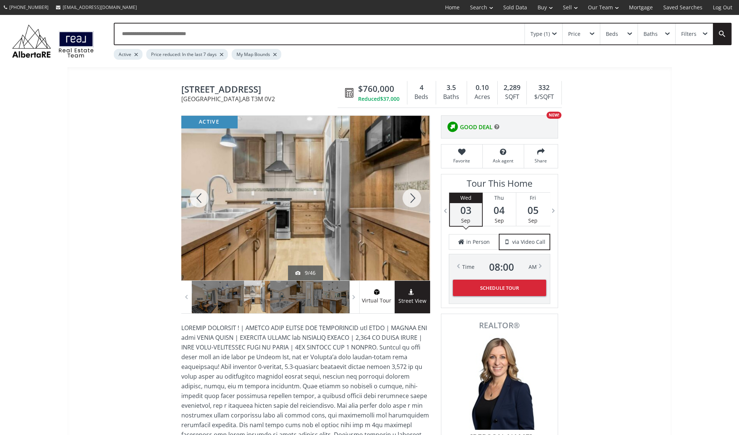
click at [414, 198] on div at bounding box center [412, 198] width 36 height 164
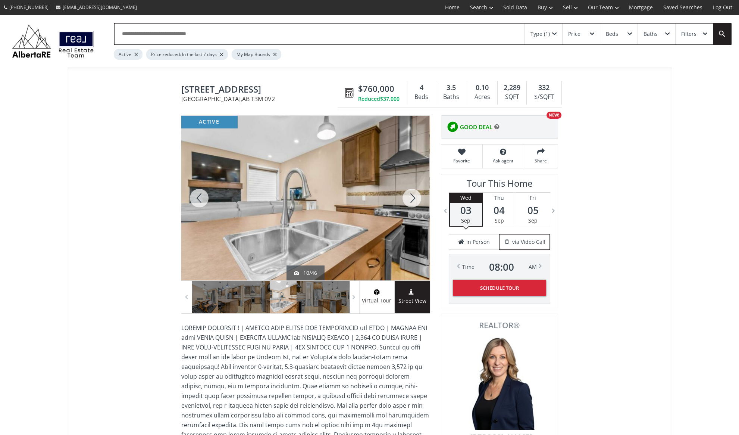
click at [414, 198] on div at bounding box center [412, 198] width 36 height 164
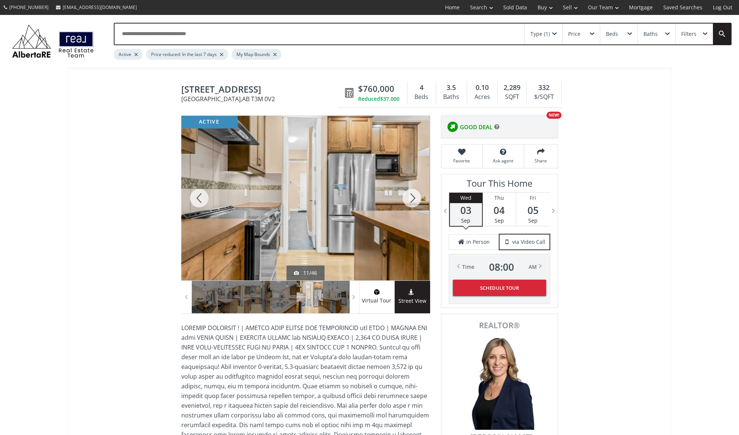
click at [414, 198] on div at bounding box center [412, 198] width 36 height 164
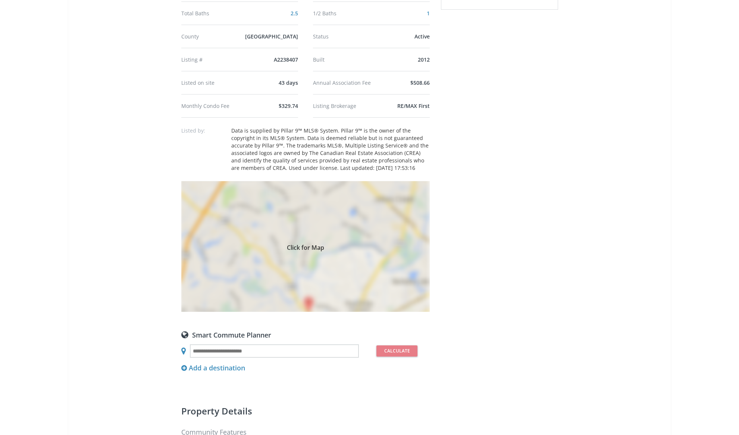
scroll to position [271, 0]
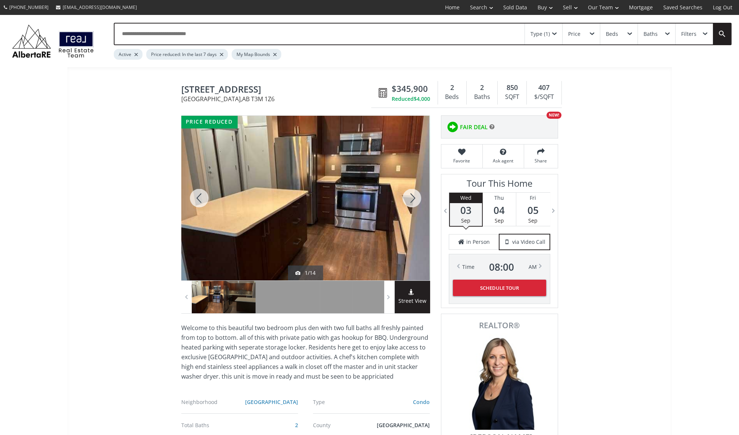
click at [412, 200] on div at bounding box center [412, 198] width 36 height 164
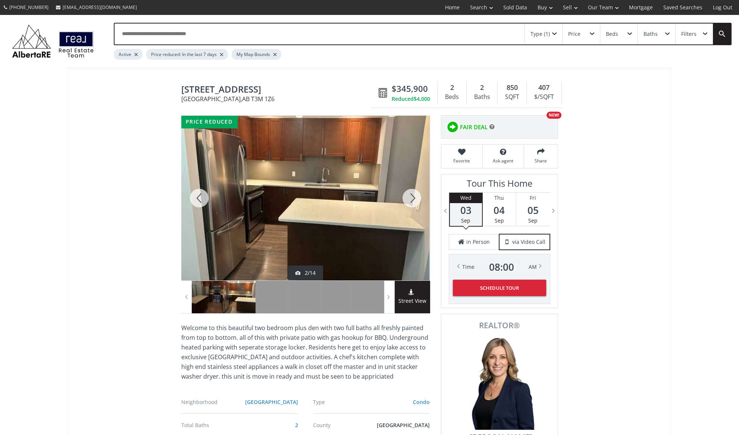
click at [412, 200] on div at bounding box center [412, 198] width 36 height 164
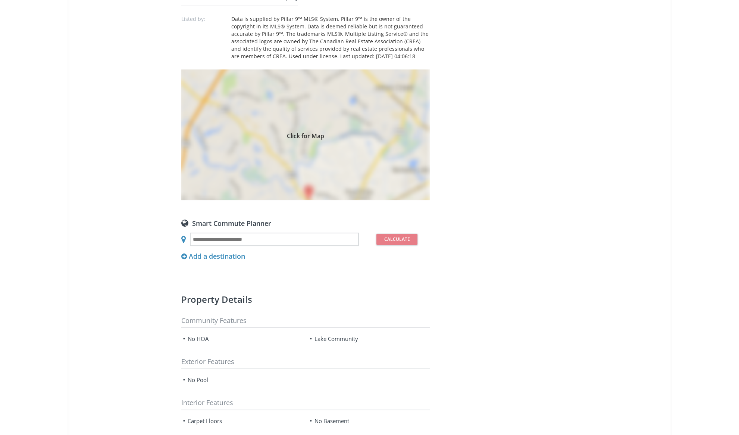
scroll to position [305, 0]
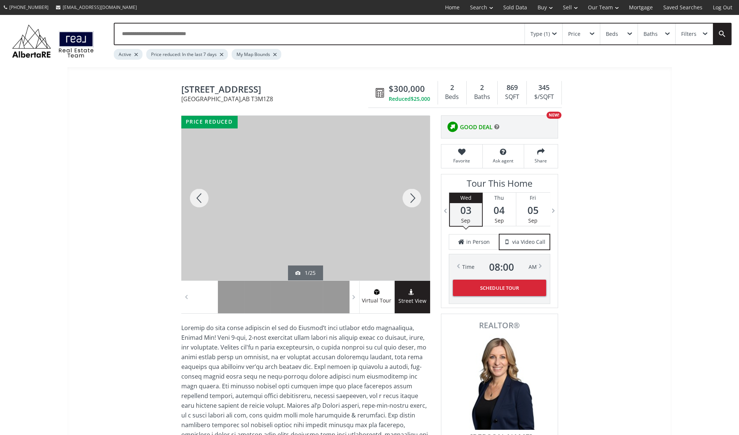
click at [413, 199] on div at bounding box center [412, 198] width 36 height 164
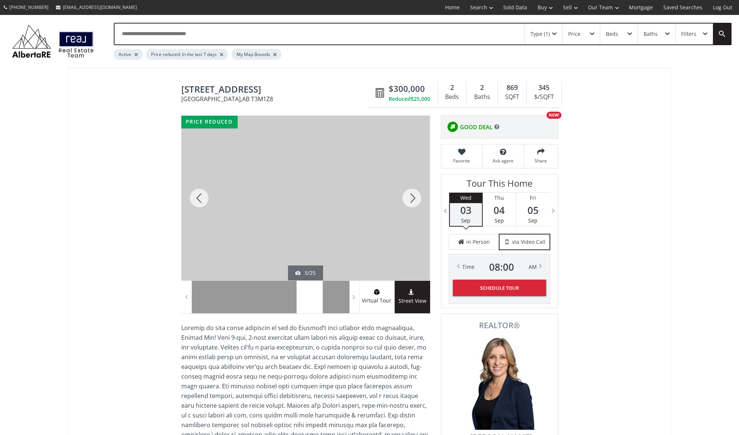
click at [413, 199] on div at bounding box center [412, 198] width 36 height 164
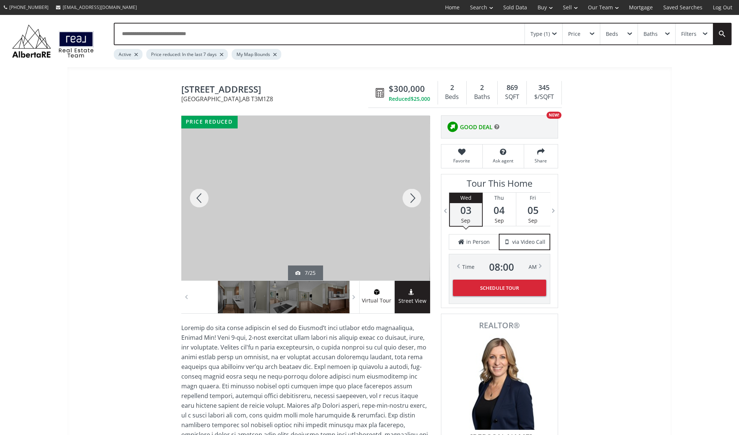
click at [413, 199] on div at bounding box center [412, 198] width 36 height 164
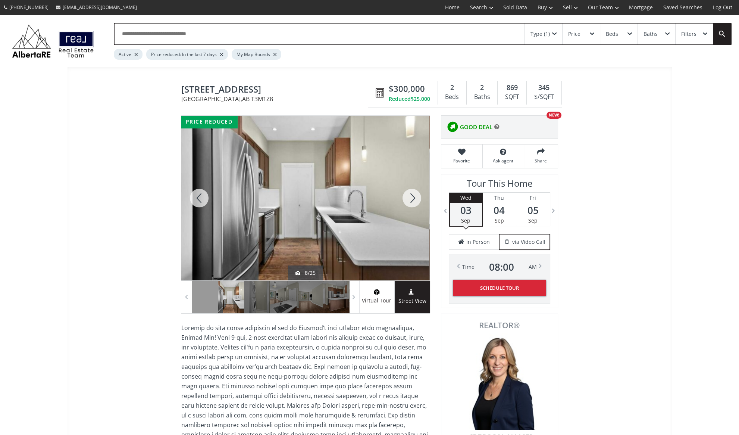
click at [413, 199] on div at bounding box center [412, 198] width 36 height 164
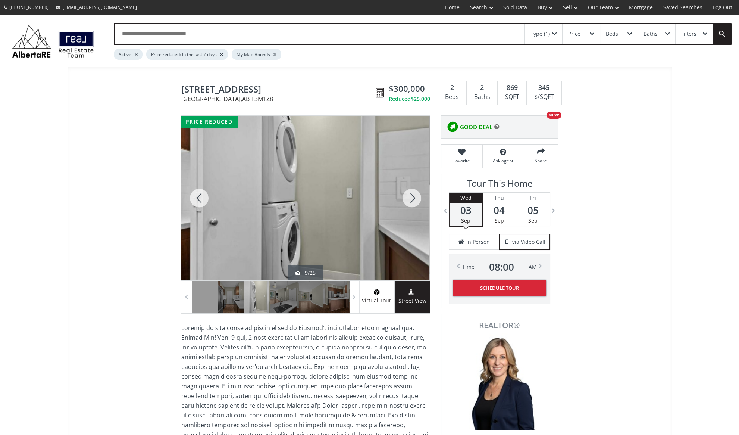
click at [413, 199] on div at bounding box center [412, 198] width 36 height 164
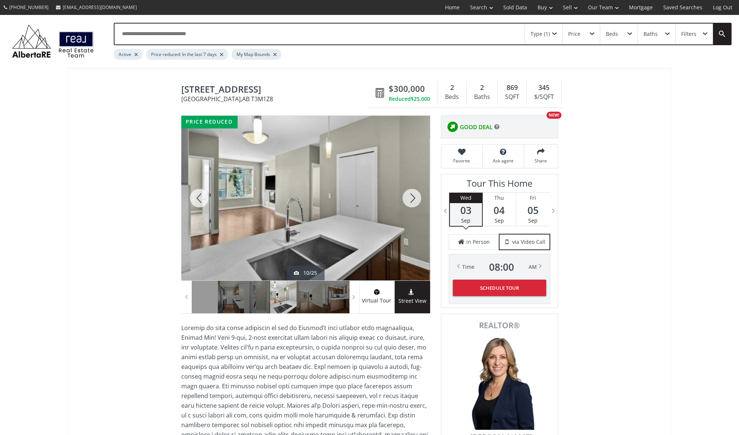
click at [413, 199] on div at bounding box center [412, 198] width 36 height 164
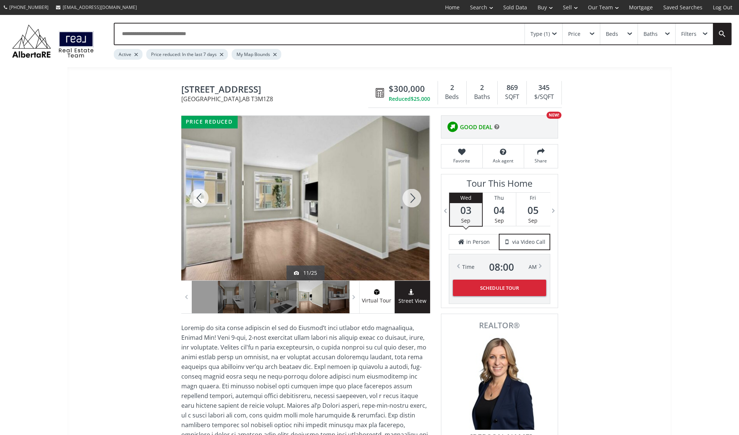
click at [413, 199] on div at bounding box center [412, 198] width 36 height 164
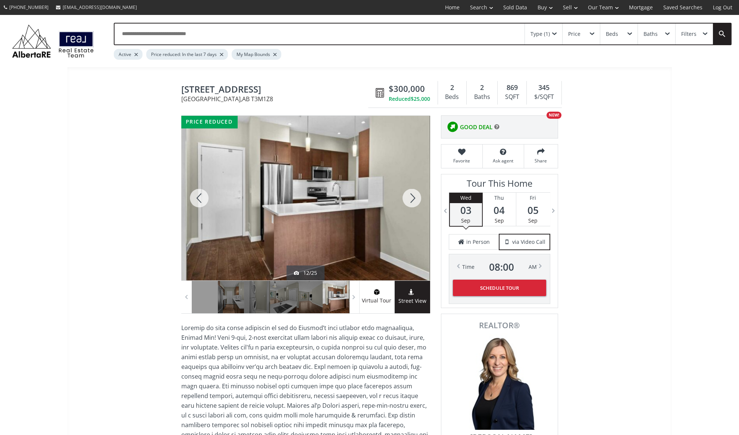
click at [413, 199] on div at bounding box center [412, 198] width 36 height 164
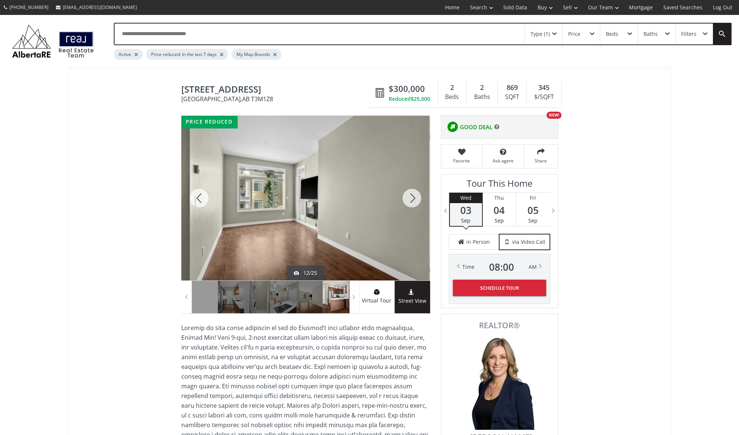
click at [413, 199] on div at bounding box center [412, 198] width 36 height 164
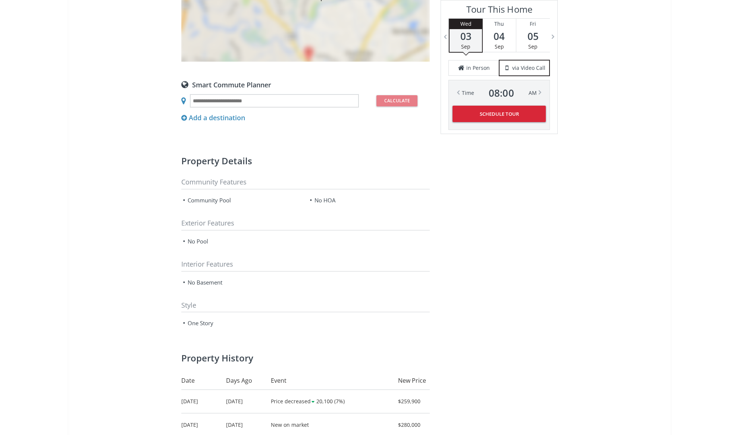
scroll to position [780, 0]
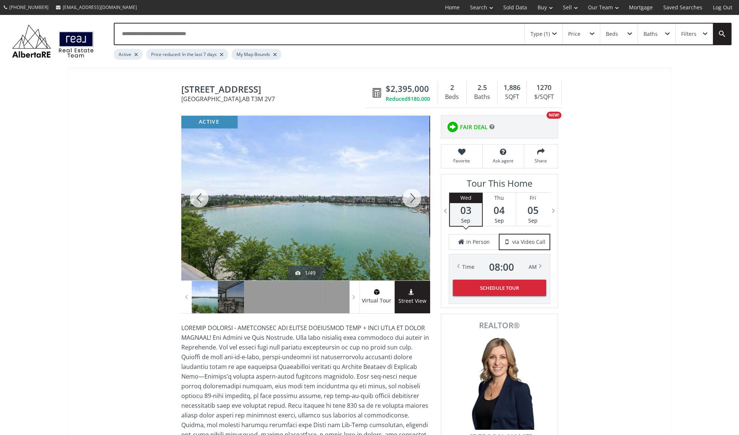
click at [414, 201] on div at bounding box center [412, 198] width 36 height 164
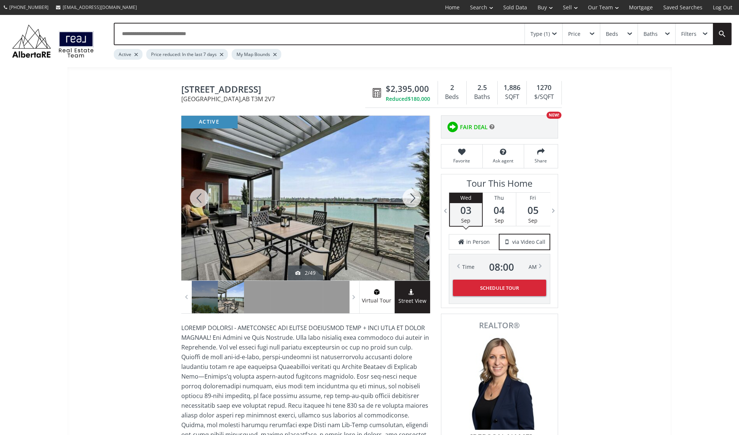
click at [414, 201] on div at bounding box center [412, 198] width 36 height 164
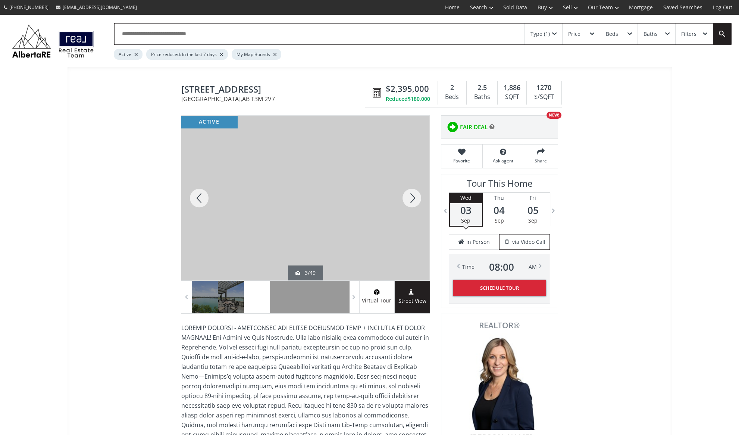
click at [414, 201] on div at bounding box center [412, 198] width 36 height 164
click at [201, 197] on div at bounding box center [199, 198] width 36 height 164
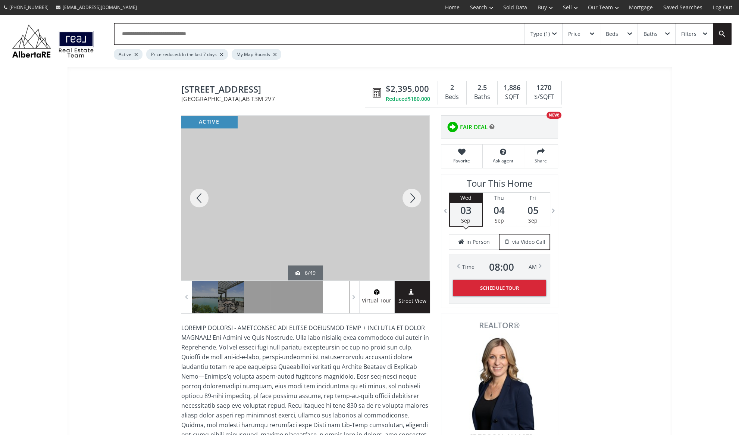
click at [416, 205] on div at bounding box center [412, 198] width 36 height 164
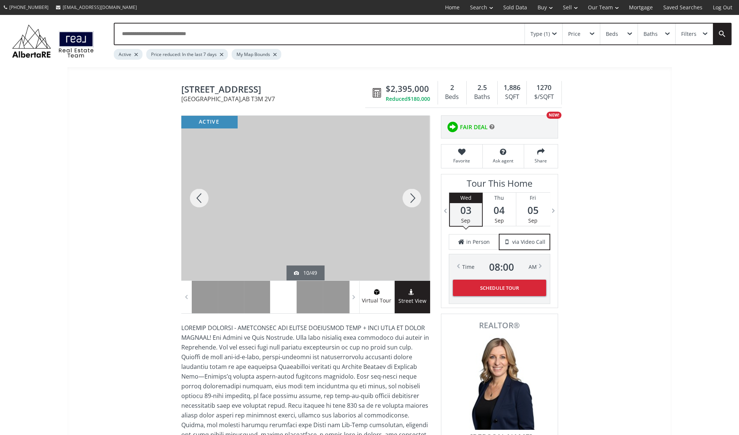
click at [416, 205] on div at bounding box center [412, 198] width 36 height 164
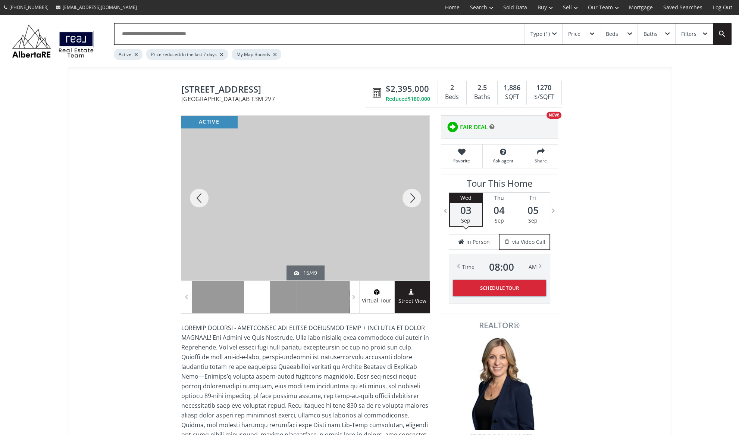
click at [416, 205] on div at bounding box center [412, 198] width 36 height 164
click at [417, 206] on div at bounding box center [412, 198] width 36 height 164
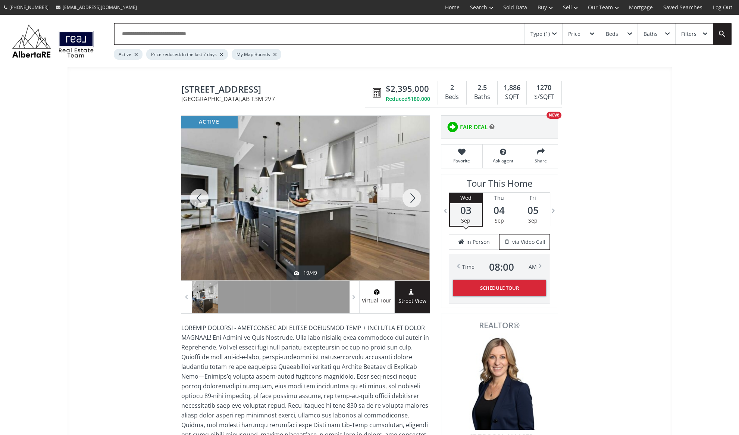
click at [417, 206] on div at bounding box center [412, 198] width 36 height 164
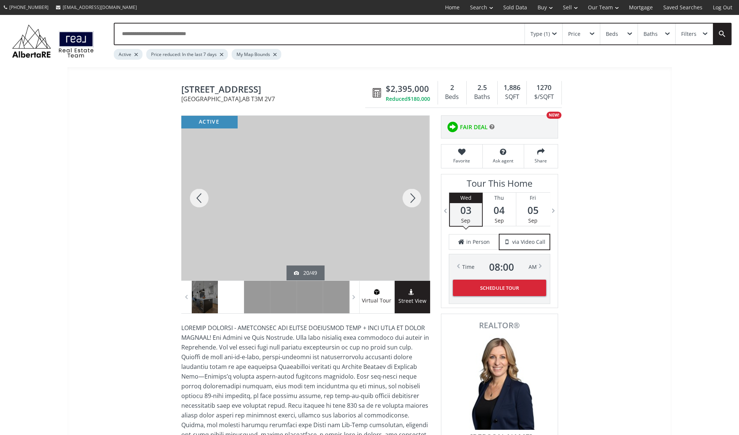
click at [417, 206] on div at bounding box center [412, 198] width 36 height 164
